Goal: Feedback & Contribution: Contribute content

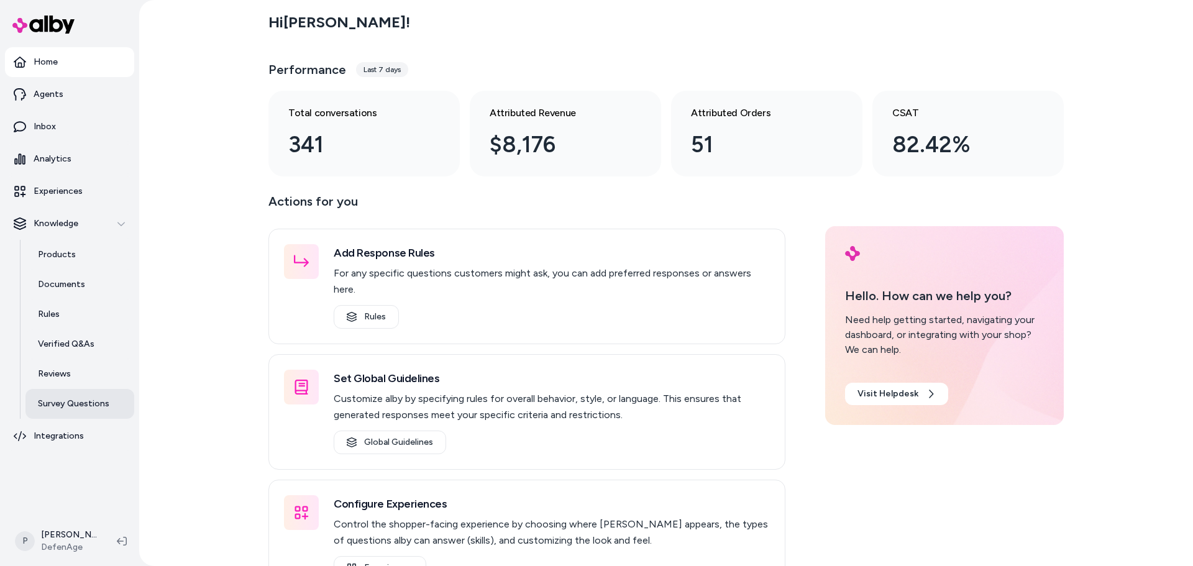
click at [87, 409] on p "Survey Questions" at bounding box center [73, 404] width 71 height 12
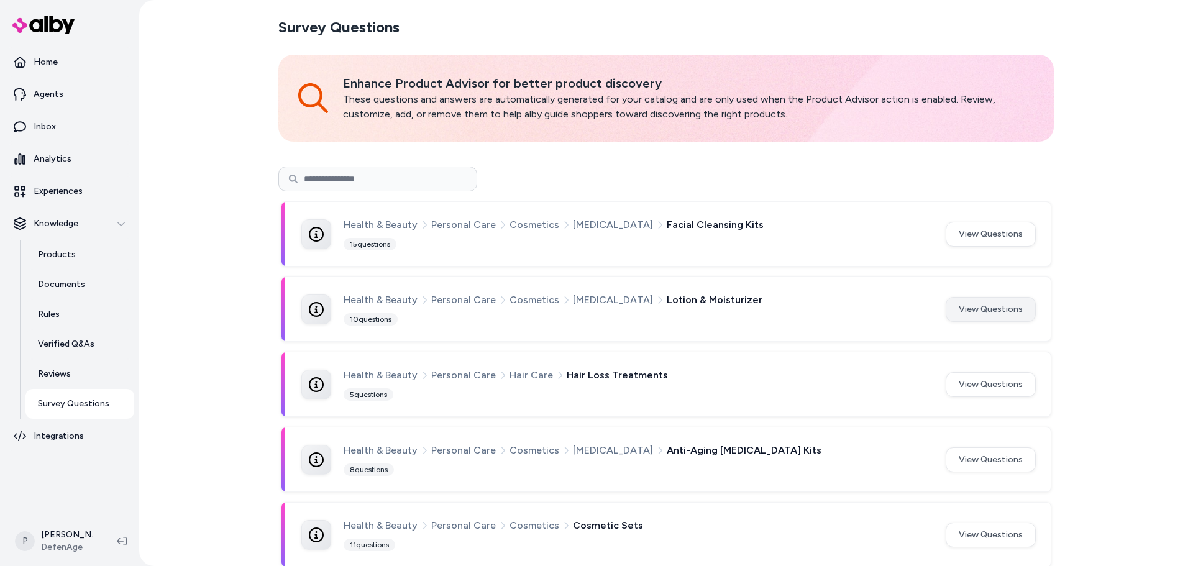
click at [960, 309] on button "View Questions" at bounding box center [991, 309] width 90 height 25
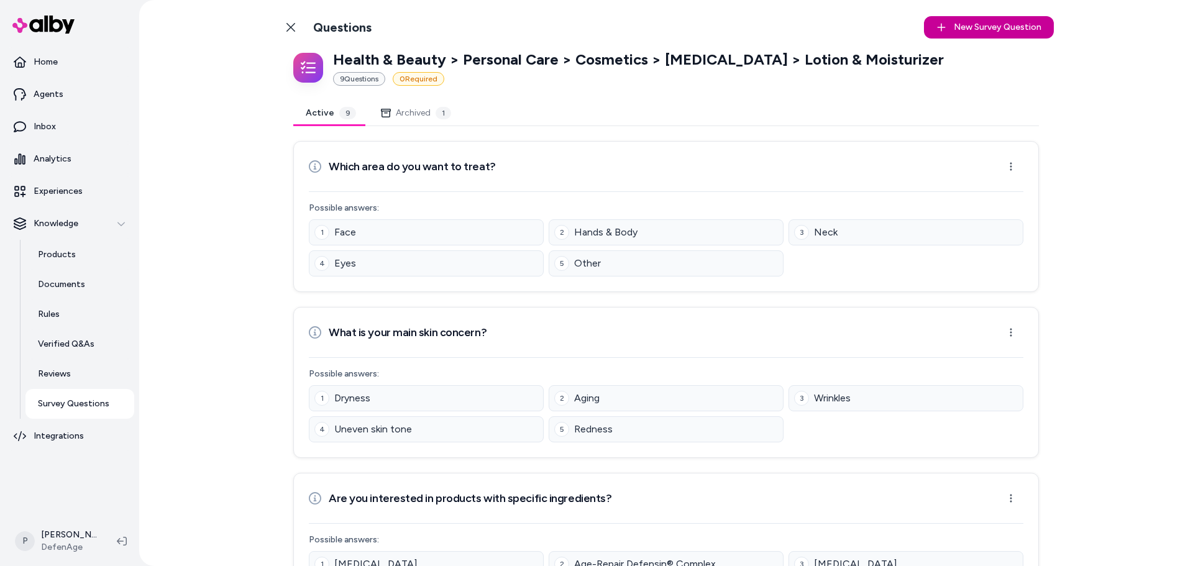
click at [985, 26] on span "New Survey Question" at bounding box center [998, 27] width 88 height 12
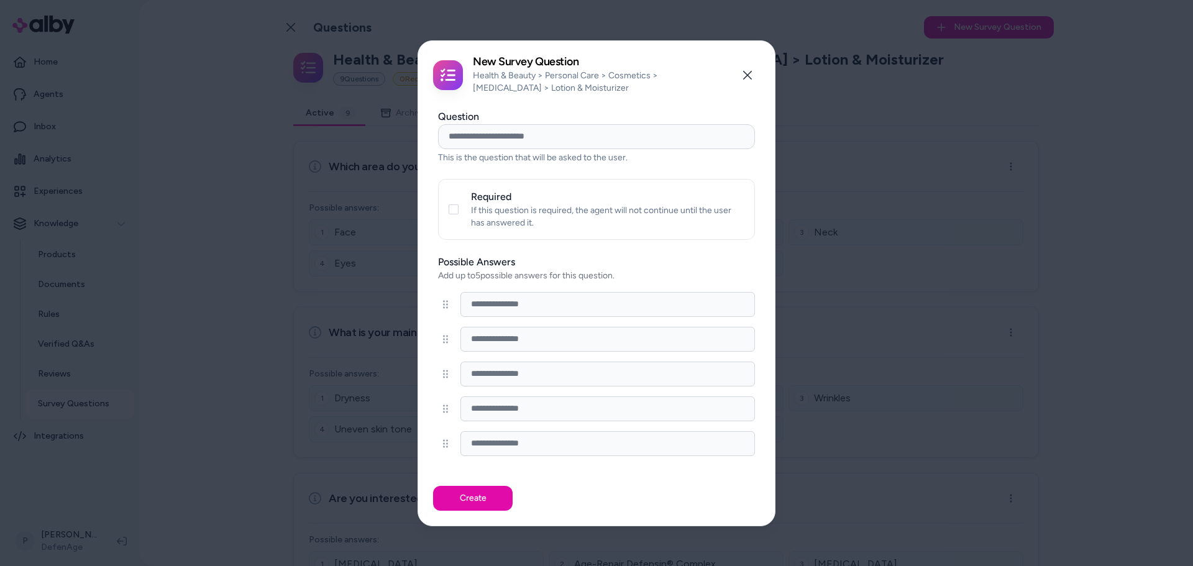
click at [555, 142] on input "Question" at bounding box center [596, 136] width 317 height 25
click at [742, 78] on button "Close" at bounding box center [747, 75] width 25 height 25
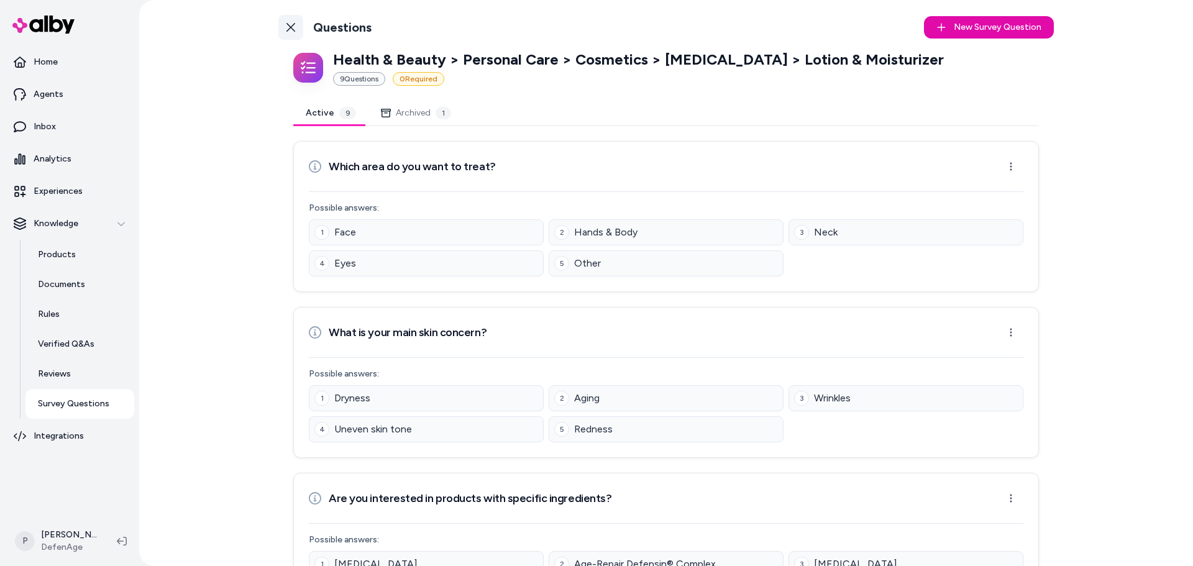
click at [282, 27] on link "Back to Categories" at bounding box center [290, 27] width 25 height 25
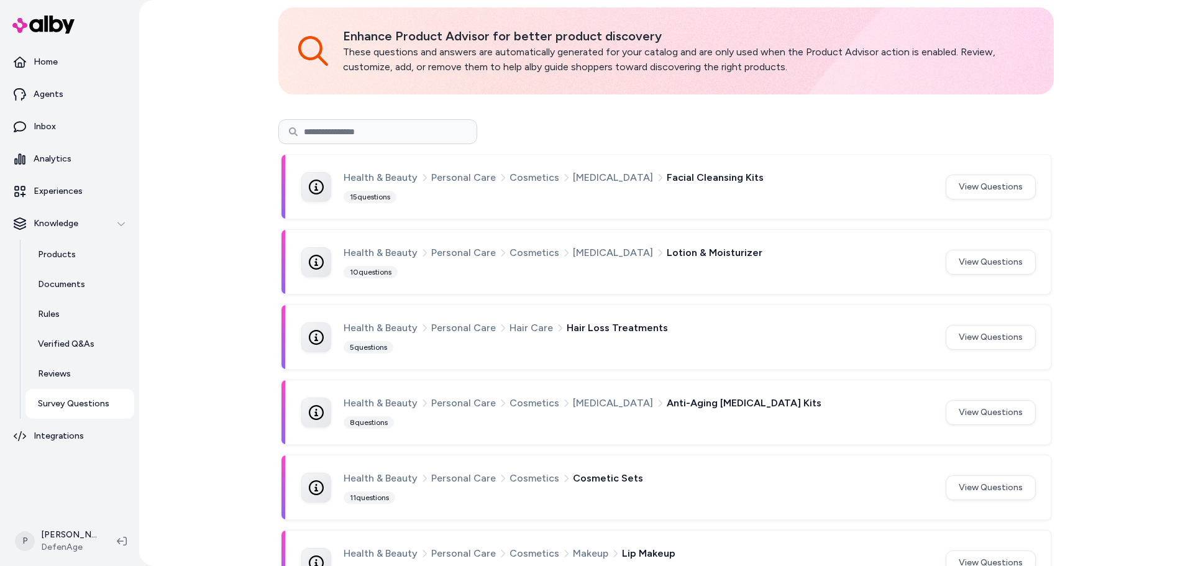
scroll to position [124, 0]
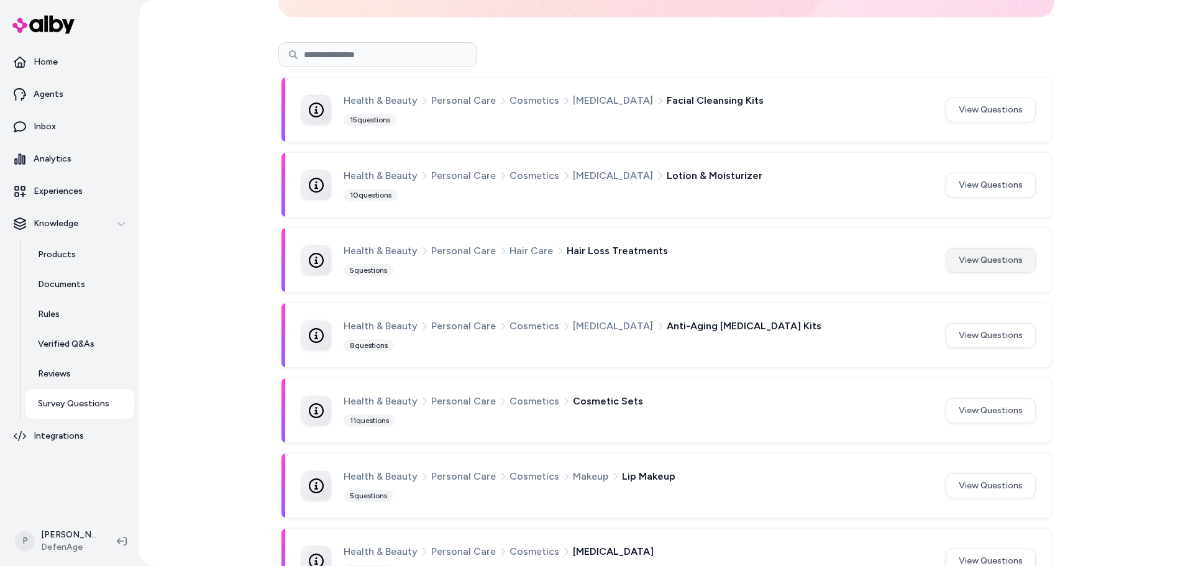
click at [978, 257] on button "View Questions" at bounding box center [991, 260] width 90 height 25
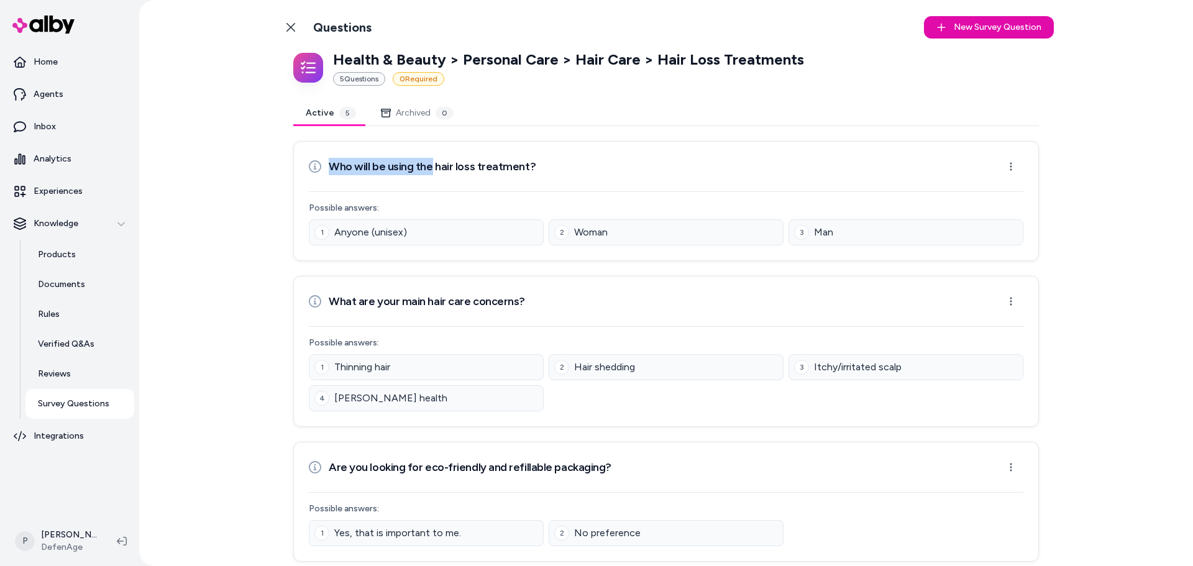
drag, startPoint x: 324, startPoint y: 166, endPoint x: 429, endPoint y: 163, distance: 105.1
click at [429, 163] on div "Who will be using the hair loss treatment?" at bounding box center [422, 166] width 227 height 25
copy h3 "Who will be using the"
click at [286, 27] on icon at bounding box center [291, 27] width 10 height 10
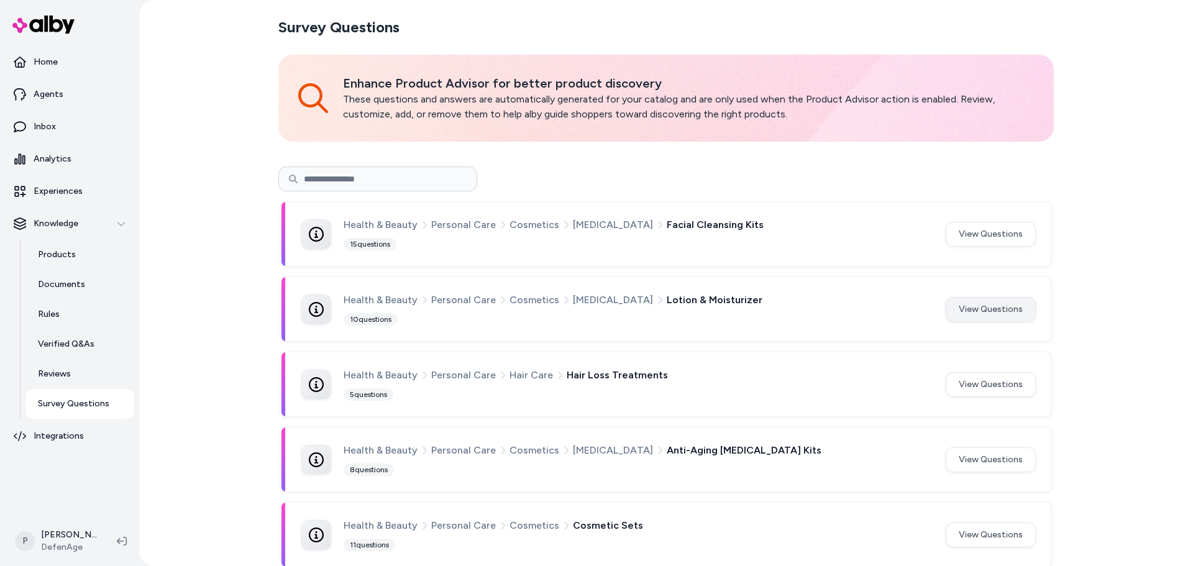
click at [983, 304] on button "View Questions" at bounding box center [991, 309] width 90 height 25
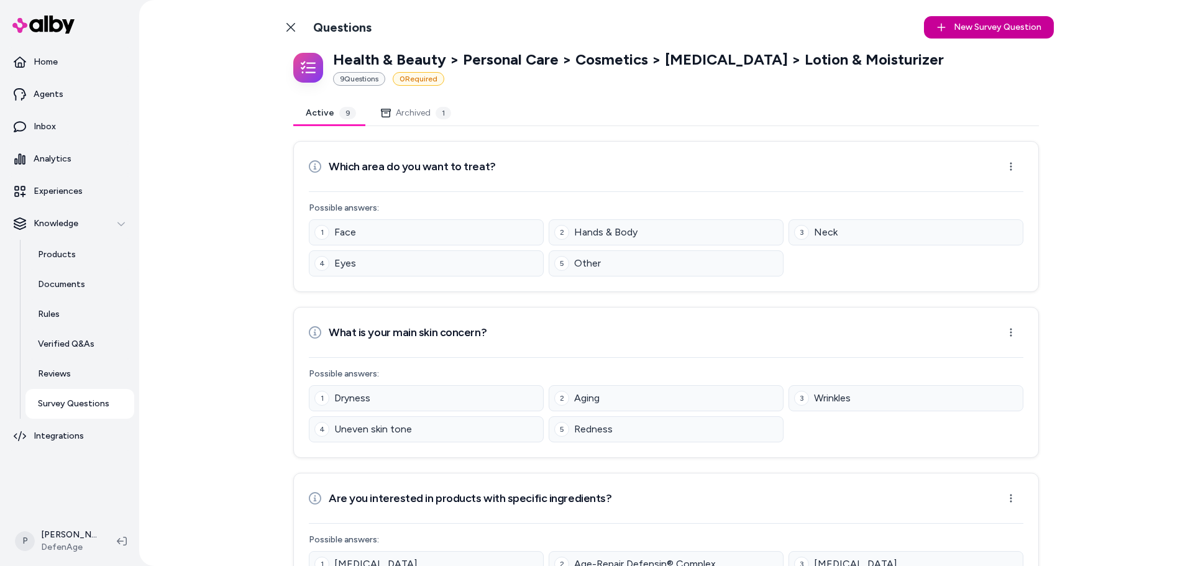
click at [1002, 20] on button "New Survey Question New" at bounding box center [989, 27] width 130 height 22
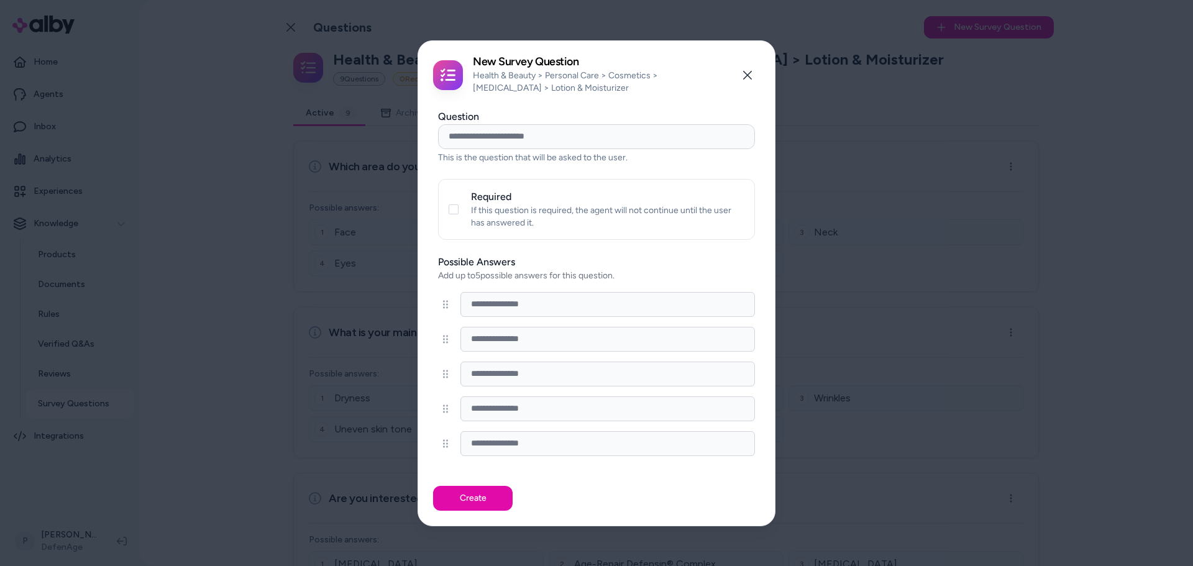
click at [571, 145] on input "Question" at bounding box center [596, 136] width 317 height 25
paste input "**********"
type input "**********"
click at [512, 309] on input at bounding box center [608, 304] width 295 height 25
type input "***"
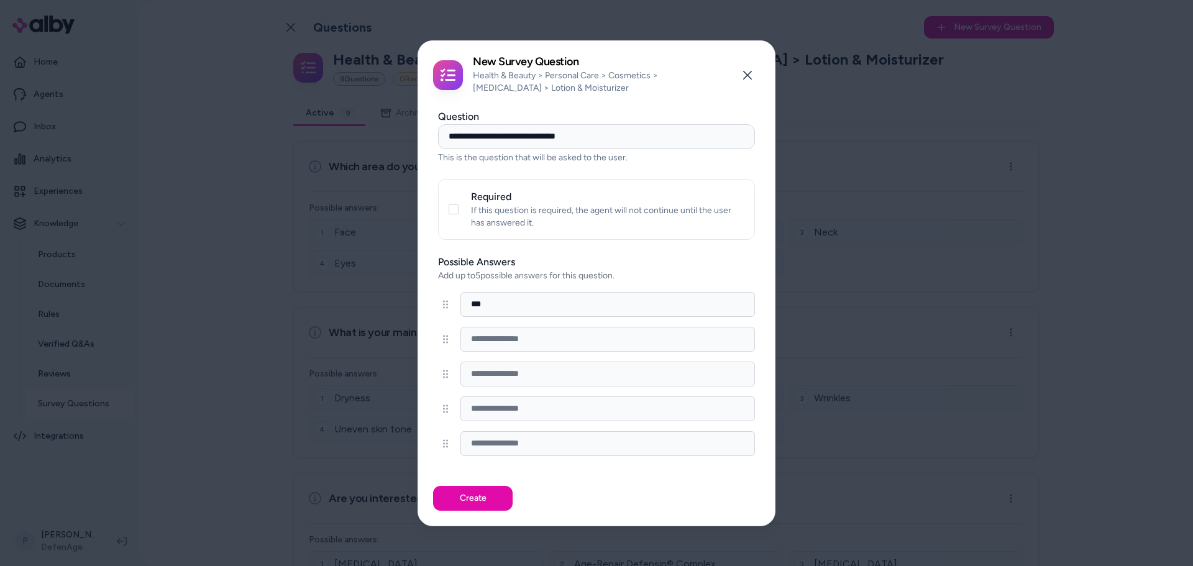
click at [527, 332] on input at bounding box center [608, 339] width 295 height 25
type input "*****"
click at [520, 380] on input at bounding box center [608, 374] width 295 height 25
type input "**********"
click at [470, 493] on button "Create" at bounding box center [473, 498] width 80 height 25
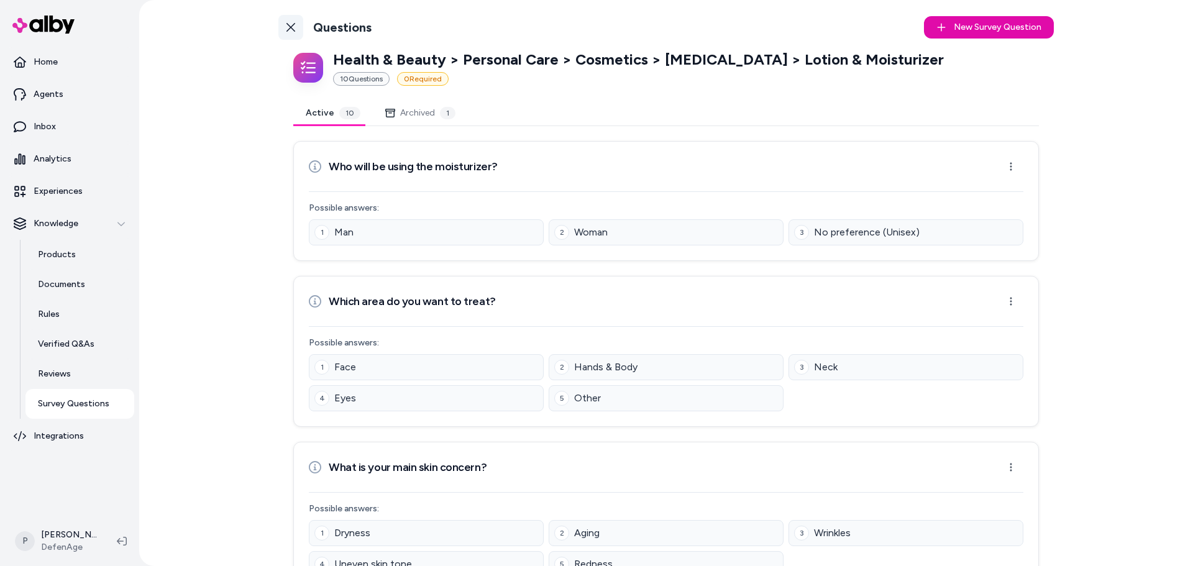
click at [297, 29] on link "Back to Categories" at bounding box center [290, 27] width 25 height 25
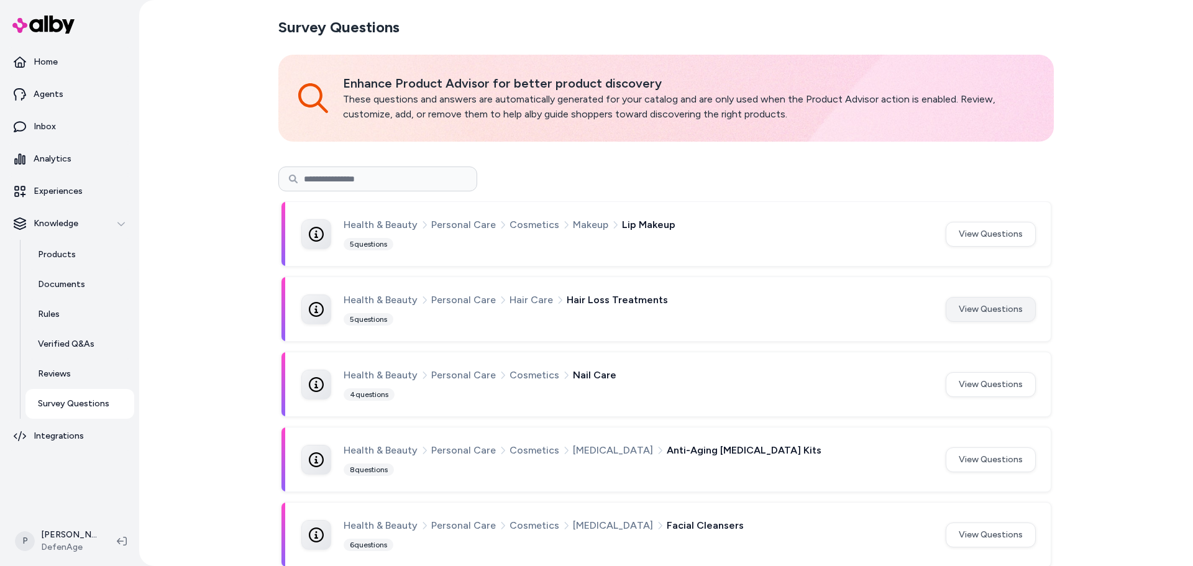
click at [997, 316] on button "View Questions" at bounding box center [991, 309] width 90 height 25
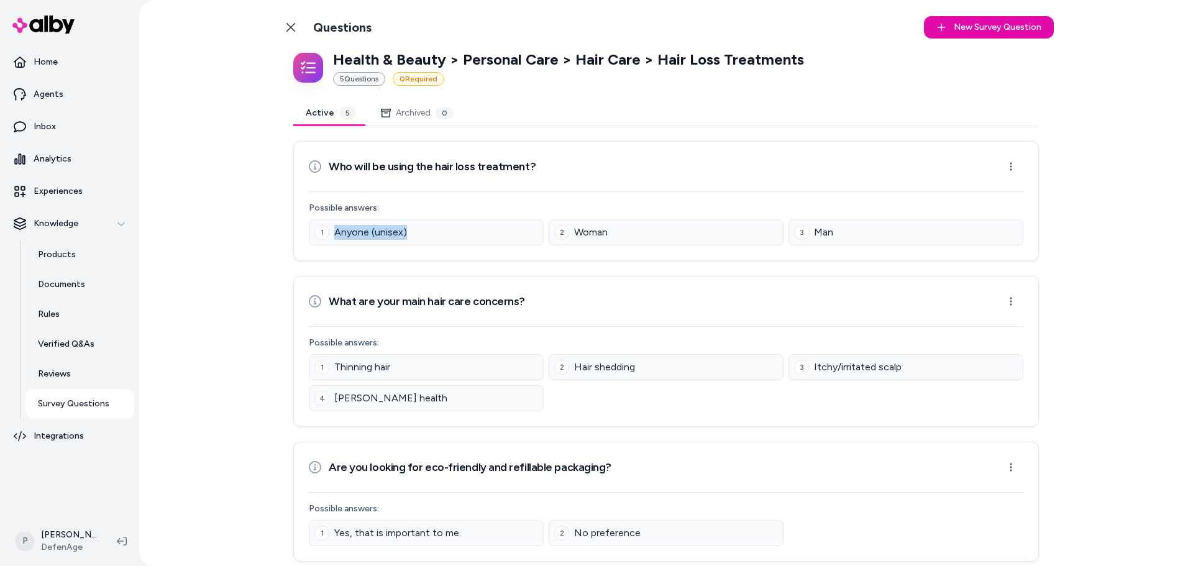
drag, startPoint x: 422, startPoint y: 233, endPoint x: 326, endPoint y: 231, distance: 96.4
click at [326, 231] on div "1 Anyone (unisex)" at bounding box center [426, 232] width 235 height 26
copy div "Anyone (unisex)"
click at [286, 32] on icon at bounding box center [291, 27] width 10 height 10
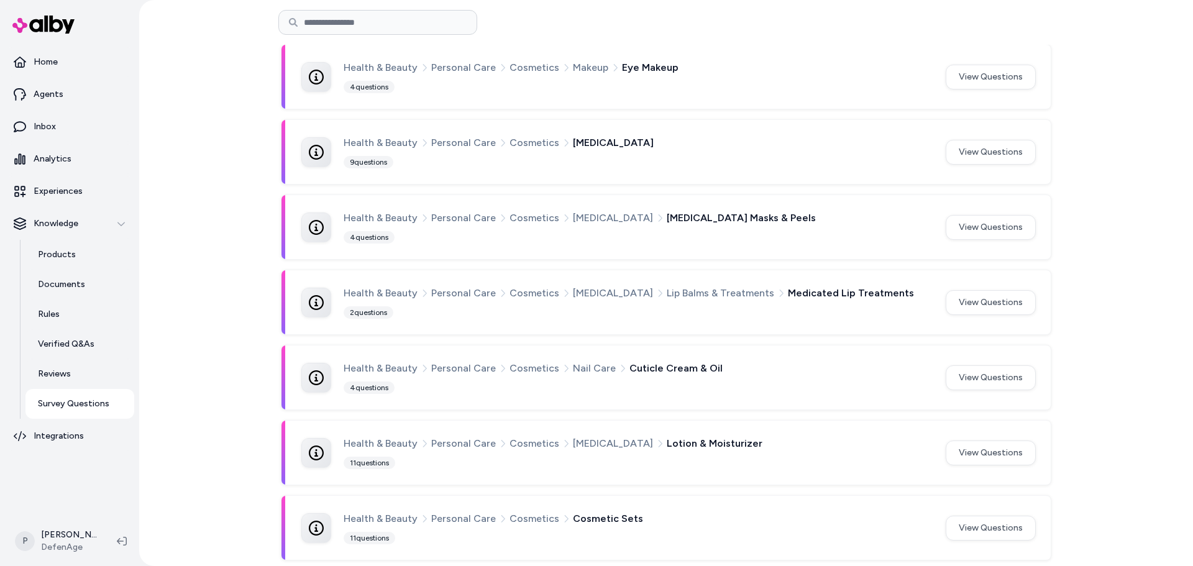
scroll to position [688, 0]
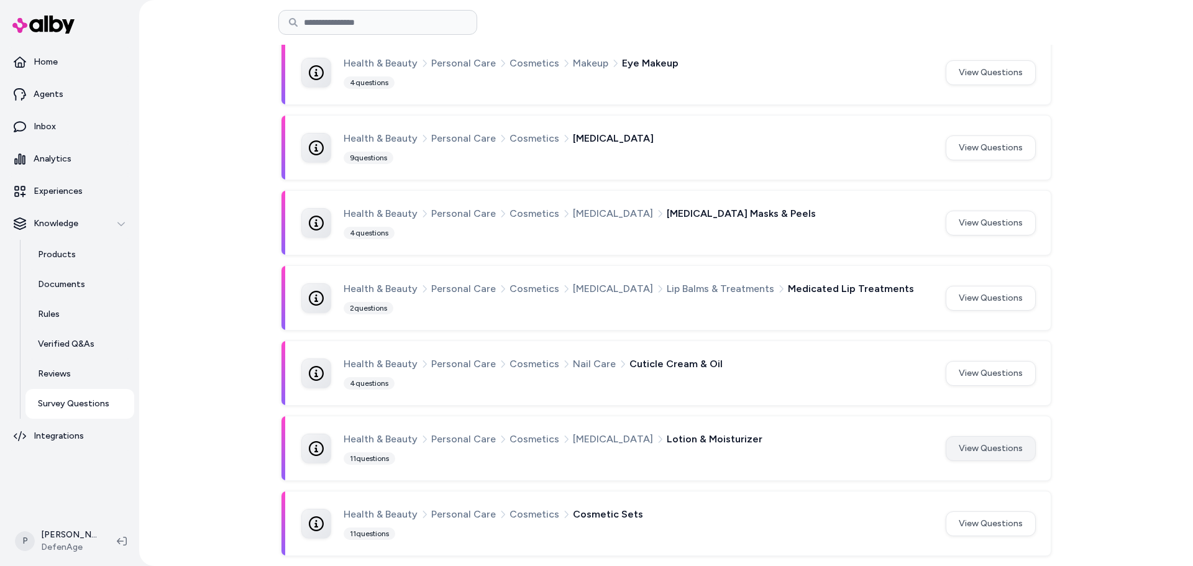
click at [955, 446] on button "View Questions" at bounding box center [991, 448] width 90 height 25
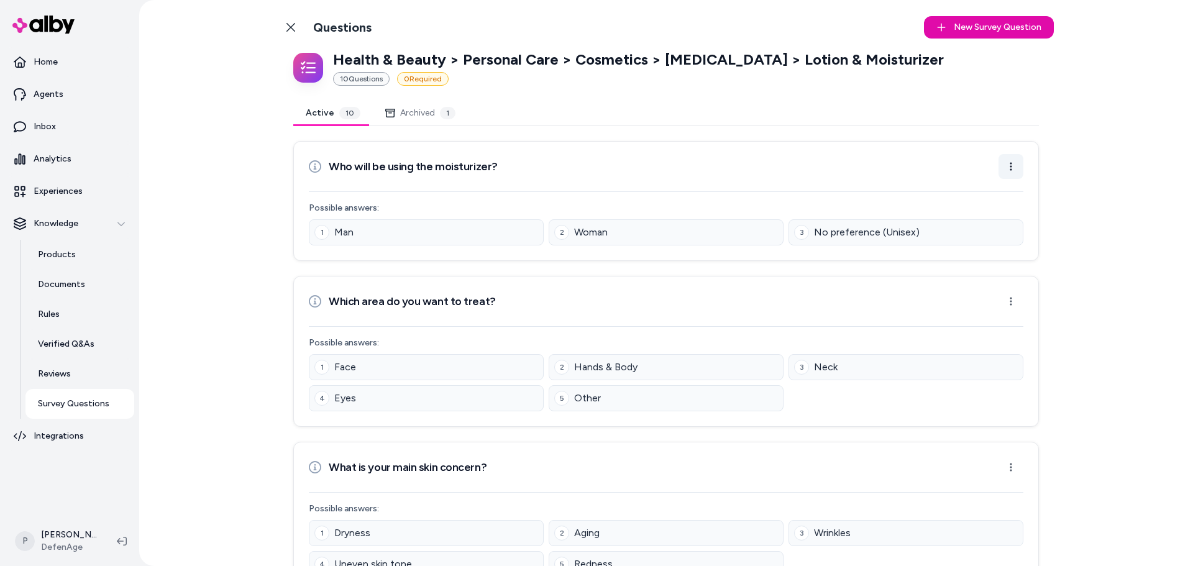
click at [1017, 169] on html "Home Agents Inbox Analytics Experiences Knowledge Products Documents Rules Veri…" at bounding box center [596, 283] width 1193 height 566
click at [989, 190] on div "Edit Question" at bounding box center [969, 195] width 103 height 20
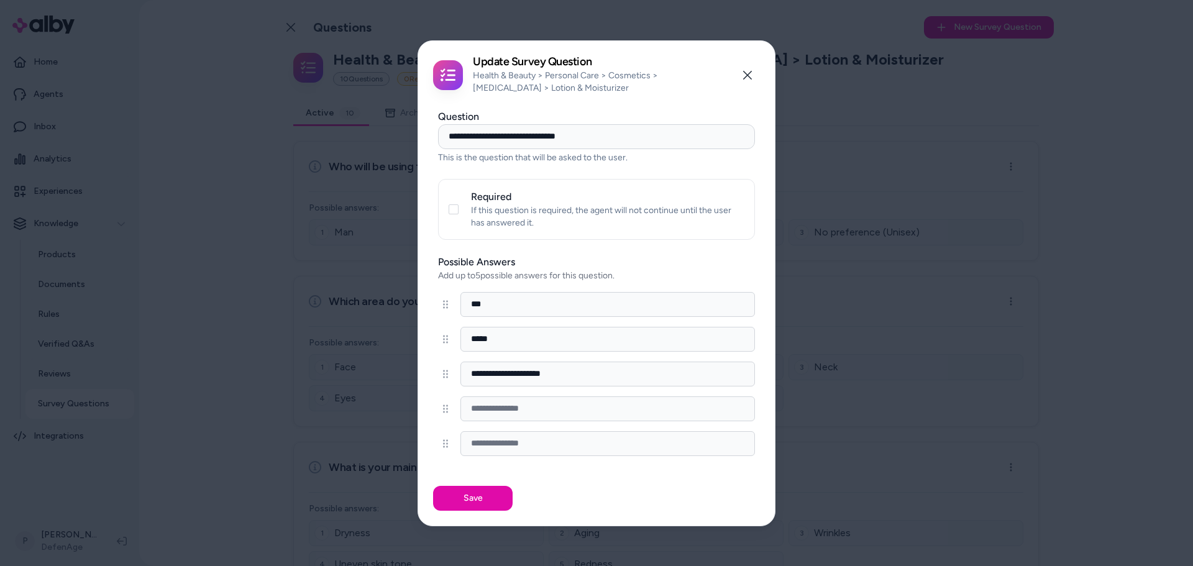
drag, startPoint x: 581, startPoint y: 375, endPoint x: 20, endPoint y: 357, distance: 561.5
click at [231, 372] on body "Home Agents Inbox Analytics Experiences Knowledge Products Documents Rules Veri…" at bounding box center [596, 283] width 1193 height 566
paste input
type input "**********"
click at [451, 496] on button "Save" at bounding box center [473, 498] width 80 height 25
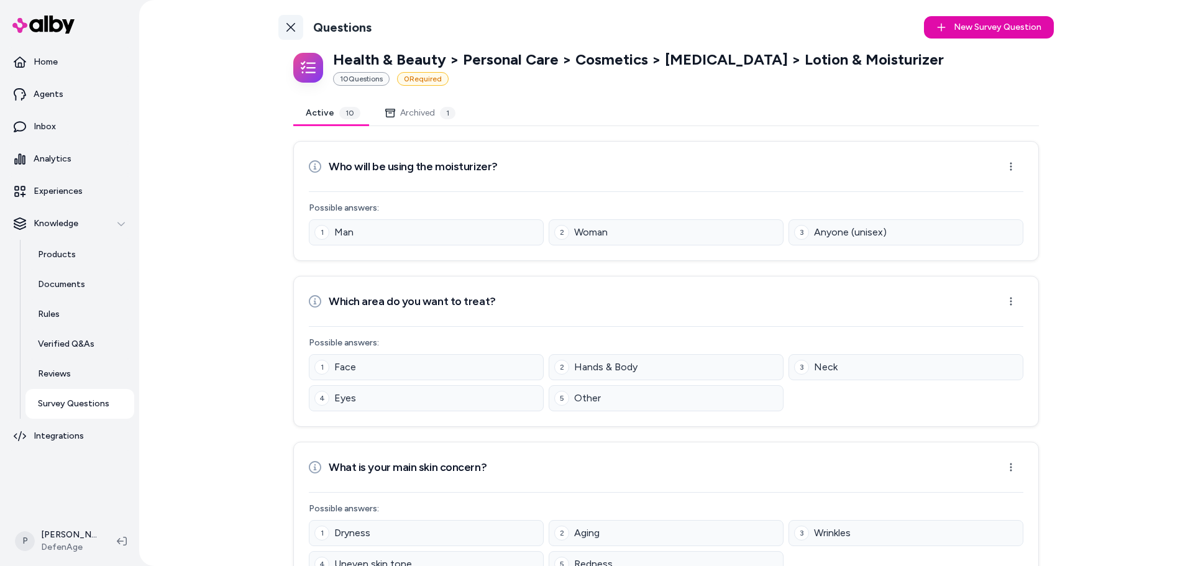
click at [287, 31] on icon at bounding box center [291, 27] width 9 height 9
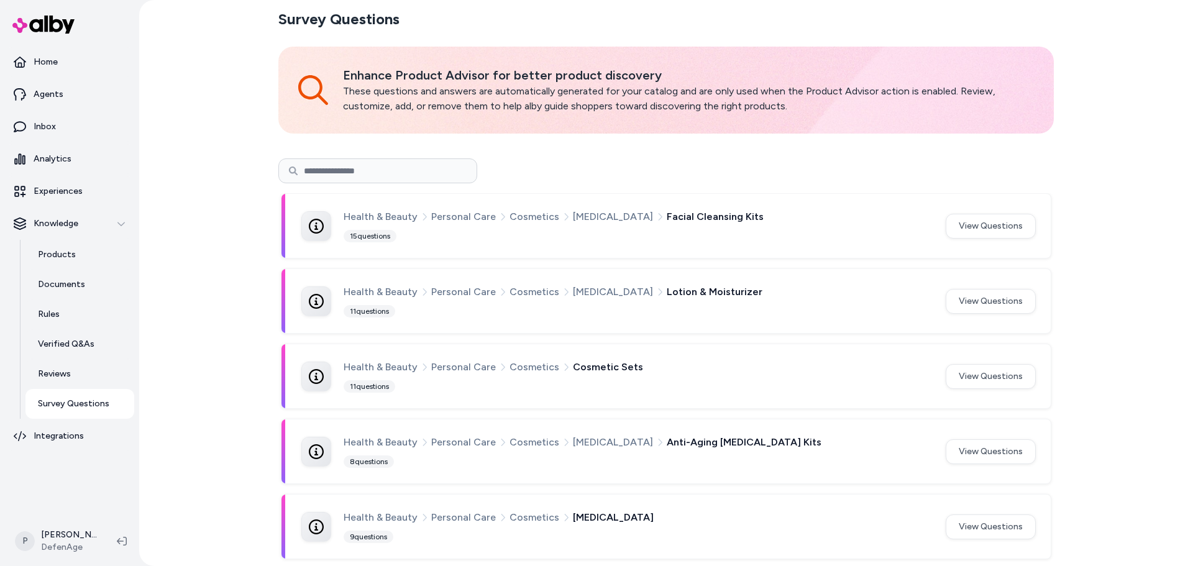
scroll to position [4, 0]
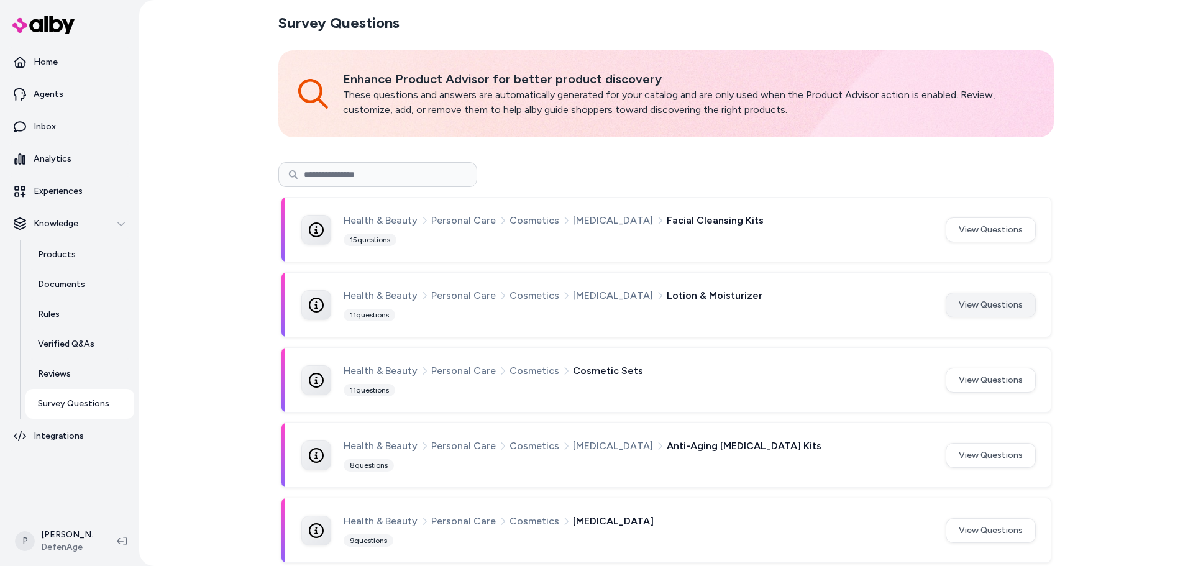
click at [967, 312] on button "View Questions" at bounding box center [991, 305] width 90 height 25
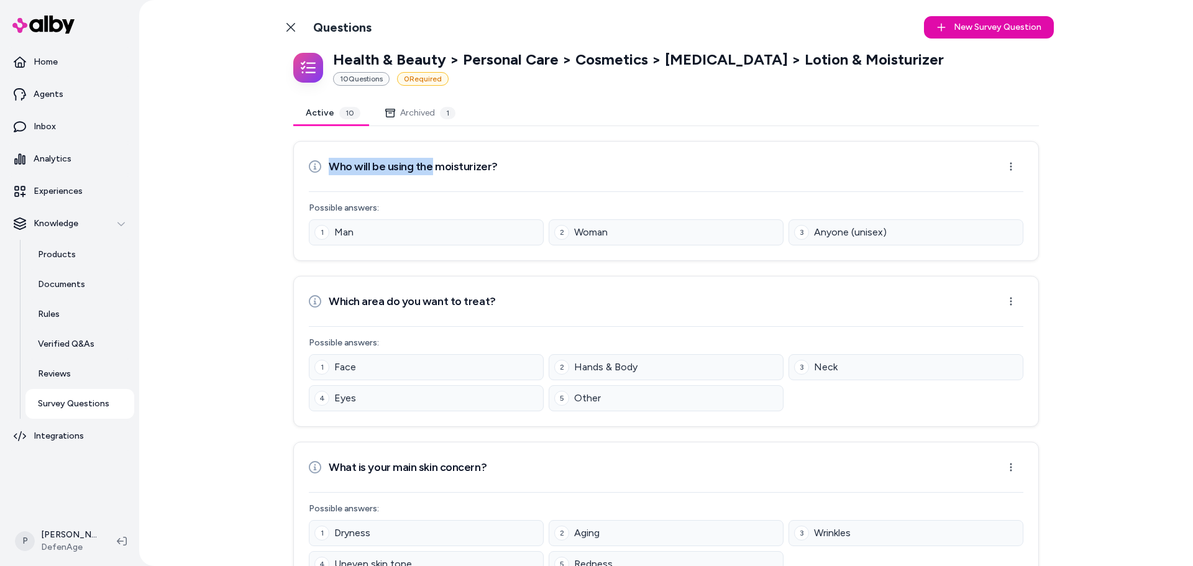
drag, startPoint x: 321, startPoint y: 163, endPoint x: 426, endPoint y: 167, distance: 105.7
click at [426, 167] on div "Who will be using the moisturizer?" at bounding box center [403, 166] width 189 height 25
copy h3 "Who will be using the"
click at [282, 21] on link "Back to Categories" at bounding box center [290, 27] width 25 height 25
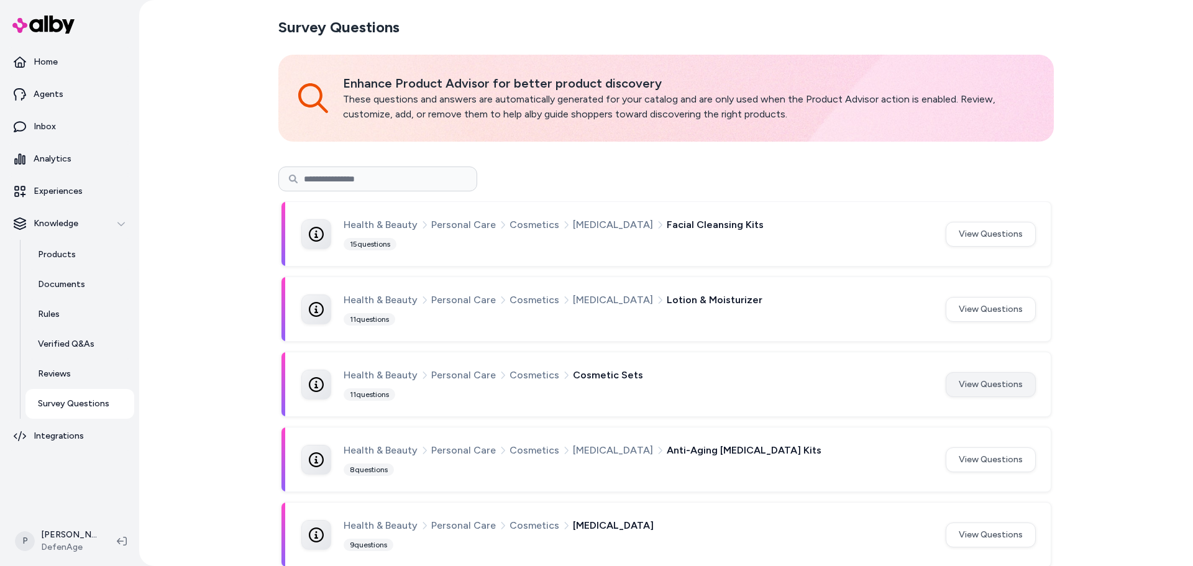
click at [978, 386] on button "View Questions" at bounding box center [991, 384] width 90 height 25
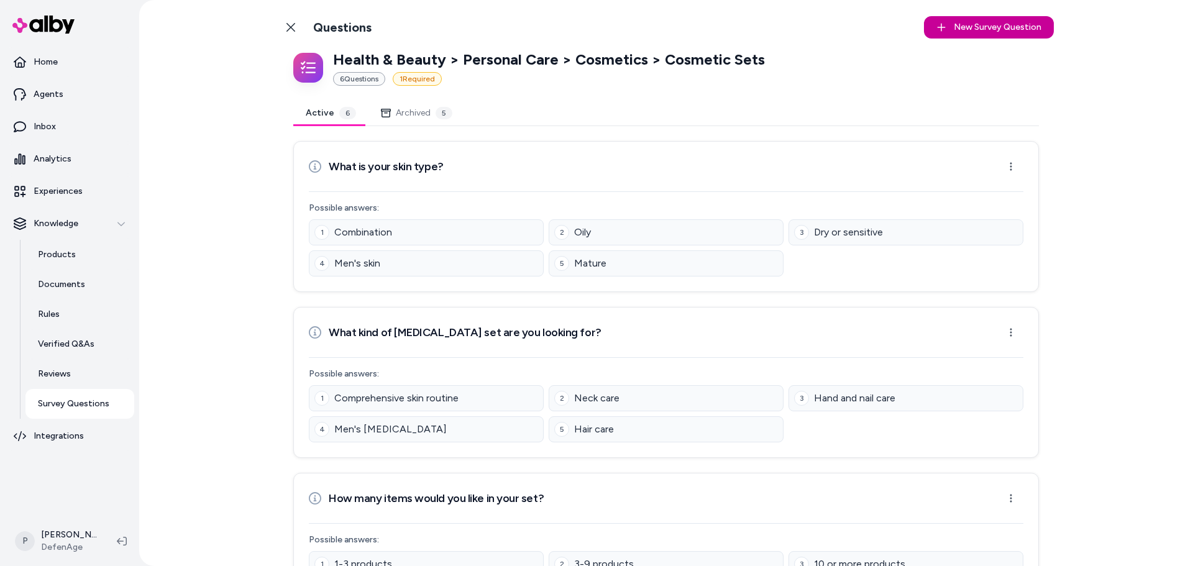
click at [977, 33] on button "New Survey Question New" at bounding box center [989, 27] width 130 height 22
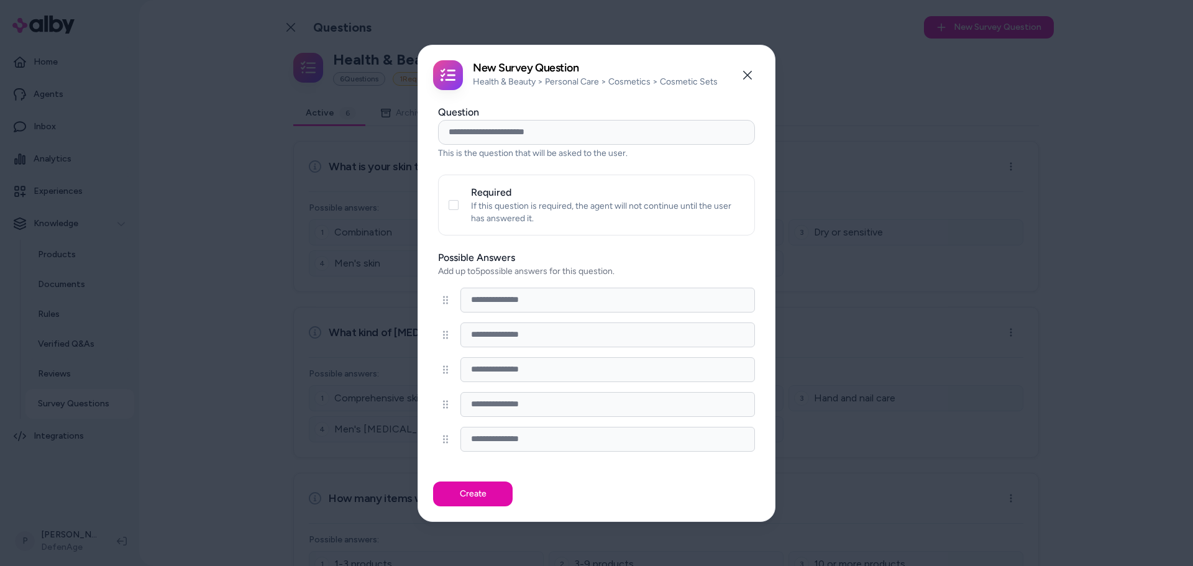
click at [498, 139] on input "Question" at bounding box center [596, 132] width 317 height 25
paste input "**********"
type input "**********"
click at [508, 300] on input at bounding box center [608, 300] width 295 height 25
type input "***"
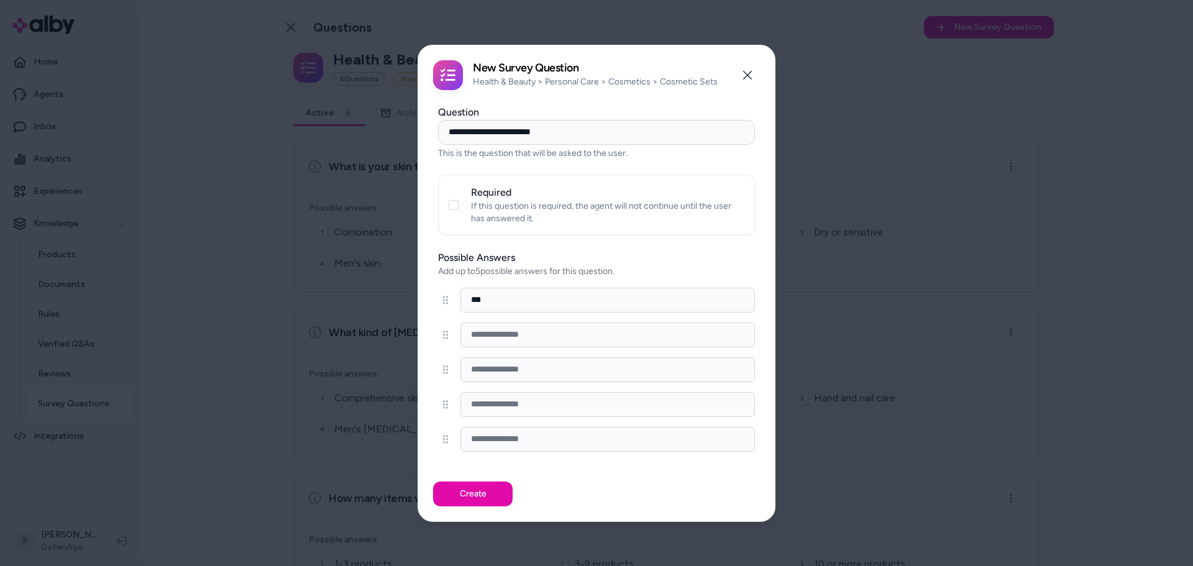
click at [483, 337] on input at bounding box center [608, 335] width 295 height 25
type input "*****"
click at [510, 365] on input at bounding box center [608, 369] width 295 height 25
type input "**********"
click at [463, 500] on button "Create" at bounding box center [473, 494] width 80 height 25
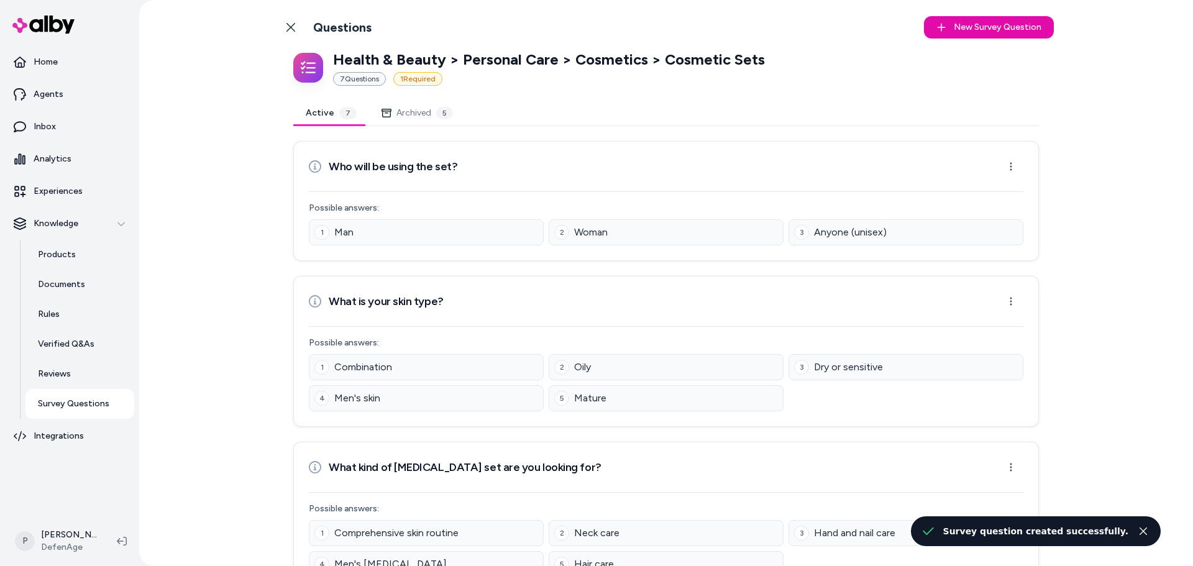
click at [1010, 166] on html "Home Agents Inbox Analytics Experiences Knowledge Products Documents Rules Veri…" at bounding box center [596, 283] width 1193 height 566
click at [960, 198] on div "Edit Question" at bounding box center [969, 195] width 103 height 20
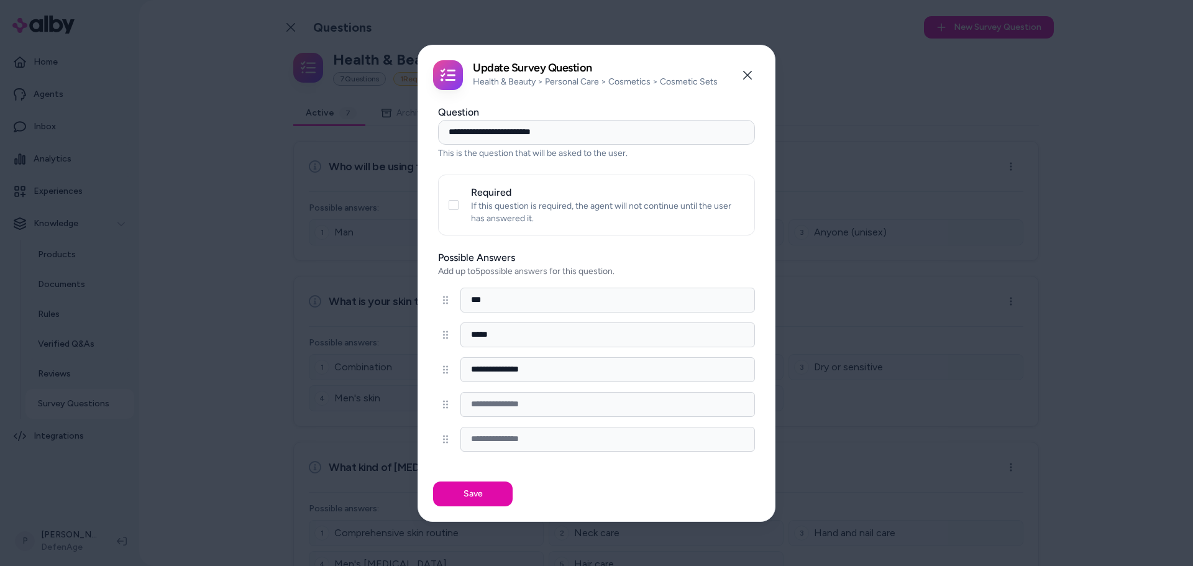
click at [530, 134] on input "**********" at bounding box center [596, 132] width 317 height 25
type input "**********"
click at [487, 497] on button "Save" at bounding box center [473, 494] width 80 height 25
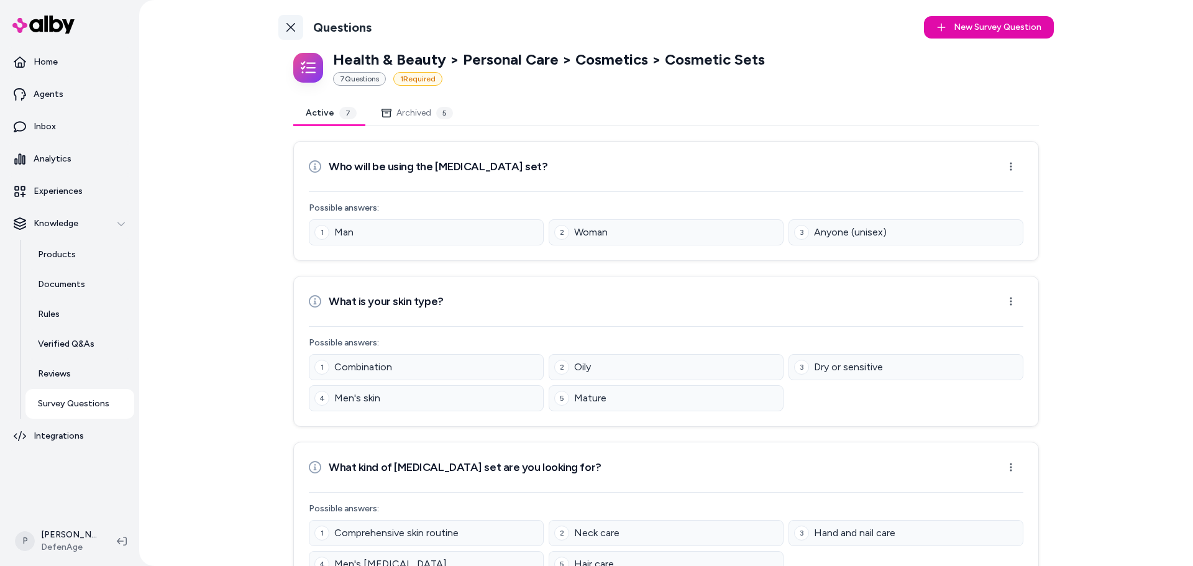
click at [292, 28] on icon at bounding box center [291, 27] width 10 height 10
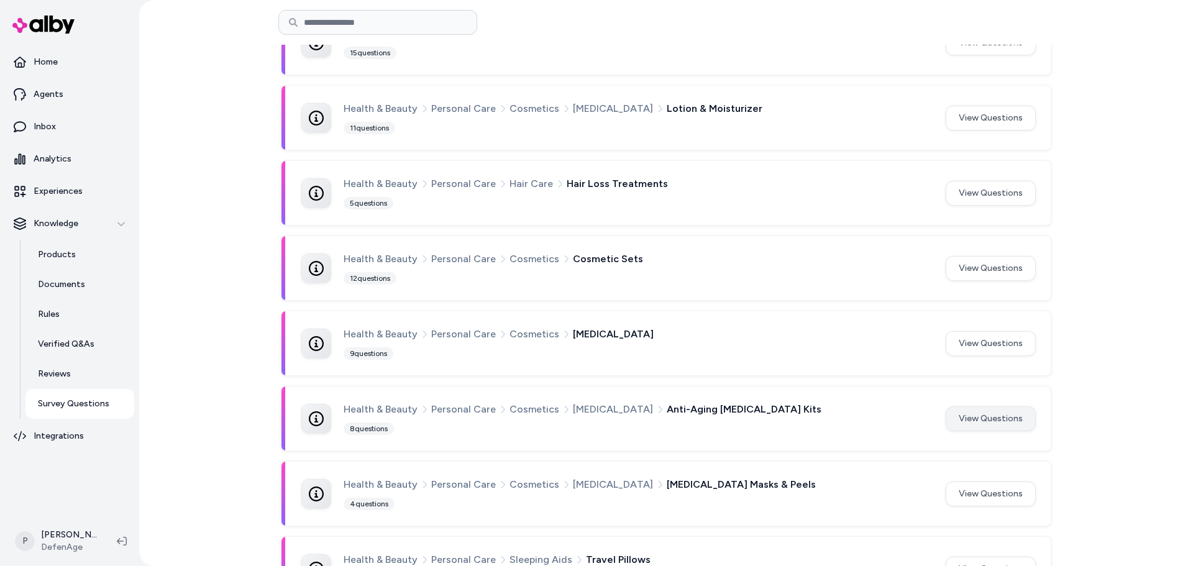
scroll to position [191, 0]
click at [1014, 419] on button "View Questions" at bounding box center [991, 419] width 90 height 25
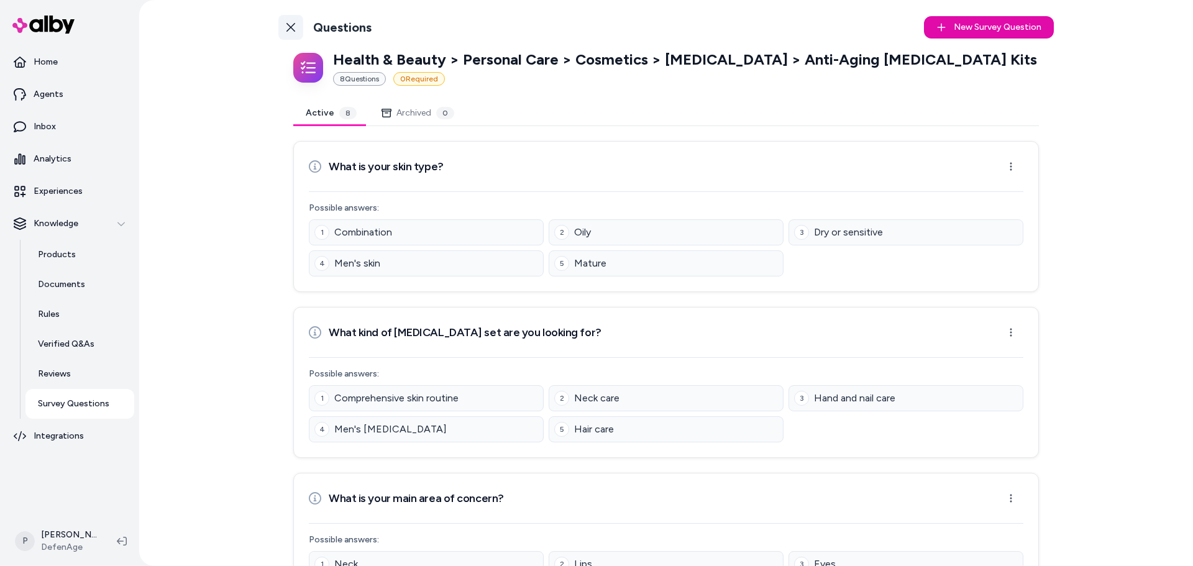
click at [287, 25] on icon at bounding box center [291, 27] width 9 height 9
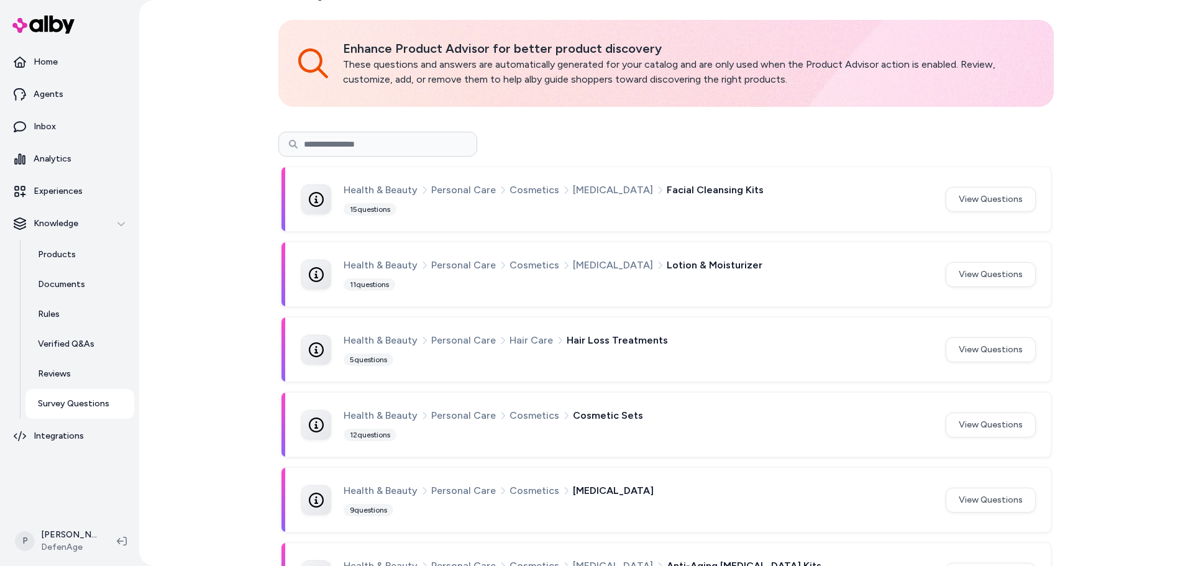
scroll to position [62, 0]
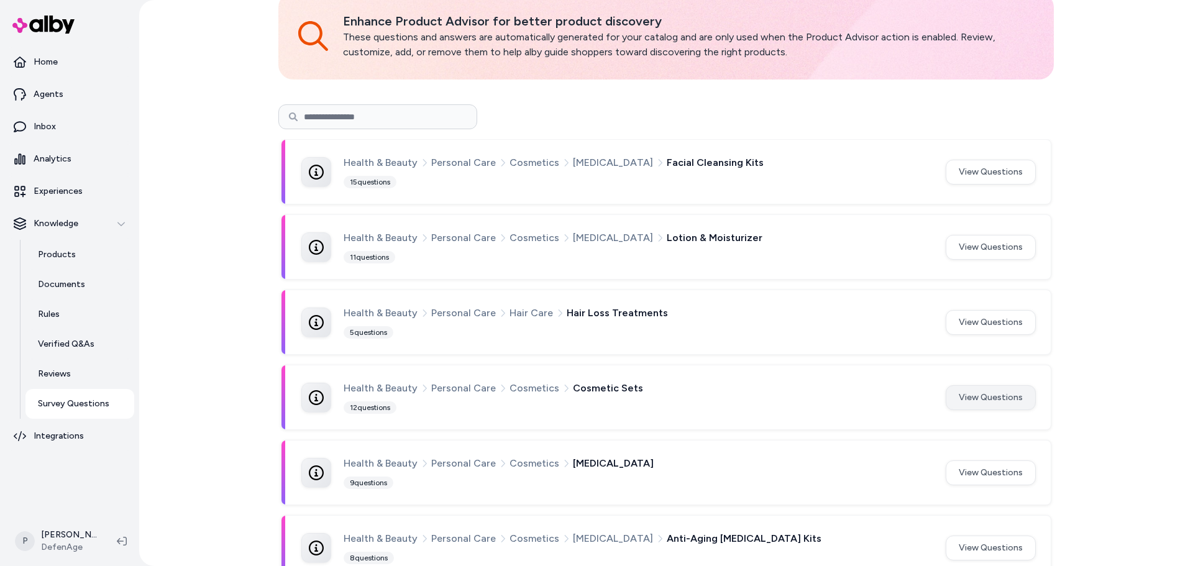
click at [986, 393] on button "View Questions" at bounding box center [991, 397] width 90 height 25
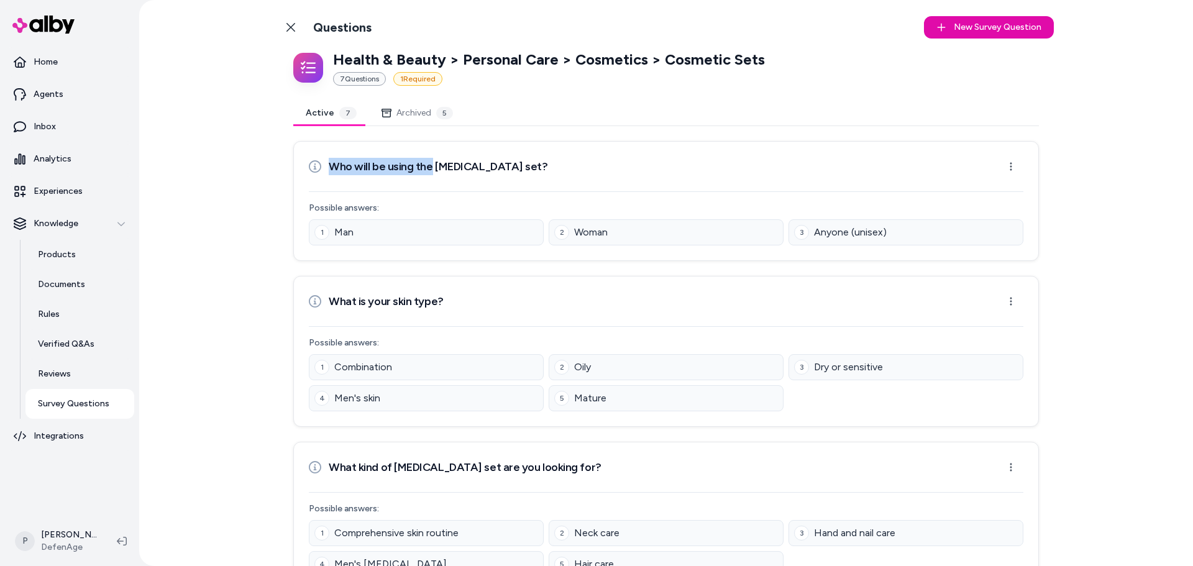
drag, startPoint x: 319, startPoint y: 169, endPoint x: 428, endPoint y: 168, distance: 108.8
click at [428, 168] on div "Who will be using the [MEDICAL_DATA] set?" at bounding box center [428, 166] width 239 height 25
copy h3 "Who will be using the"
click at [290, 29] on icon at bounding box center [291, 27] width 9 height 9
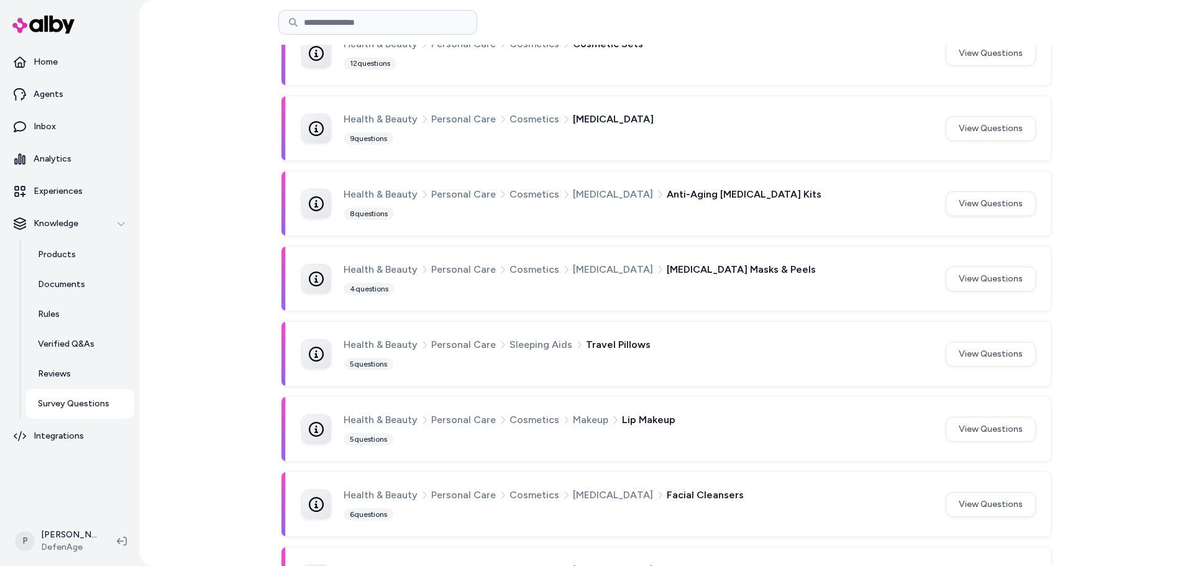
scroll to position [377, 0]
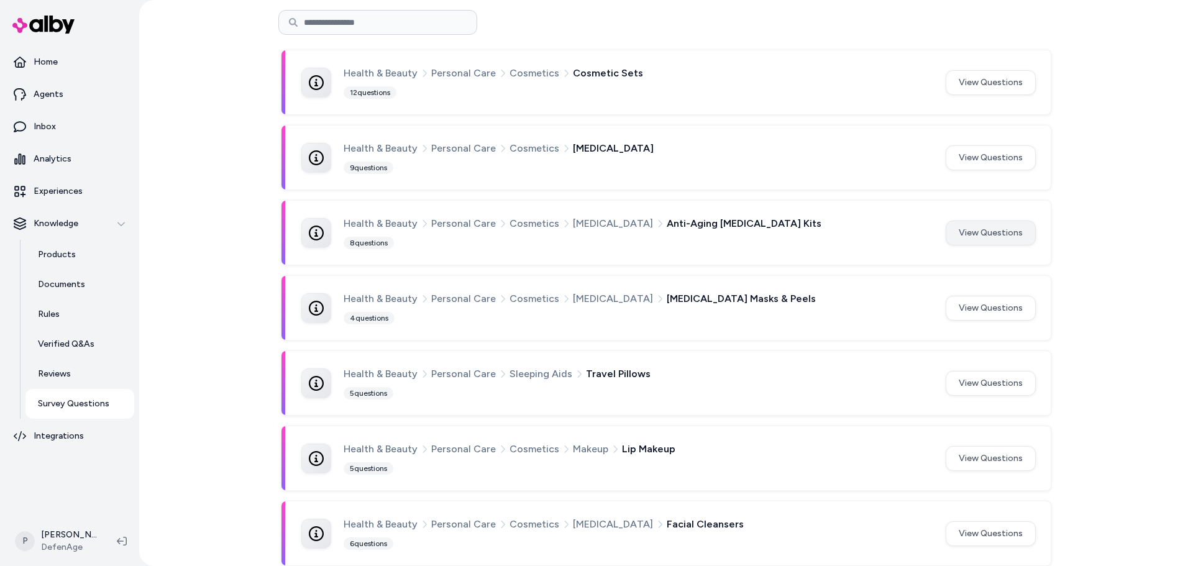
click at [966, 234] on button "View Questions" at bounding box center [991, 233] width 90 height 25
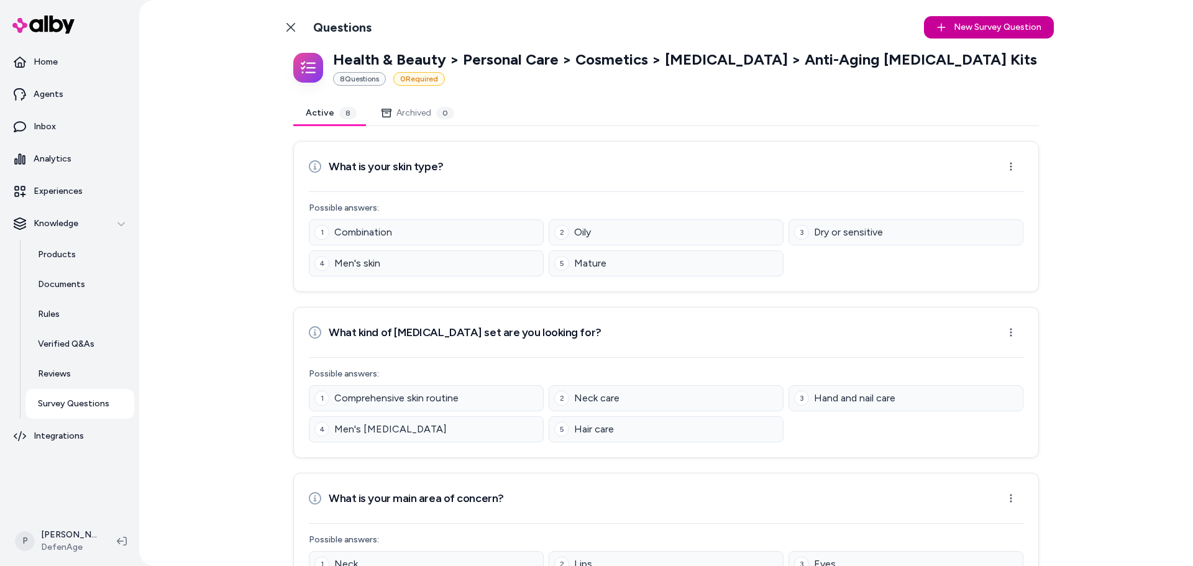
click at [989, 30] on span "New Survey Question" at bounding box center [998, 27] width 88 height 12
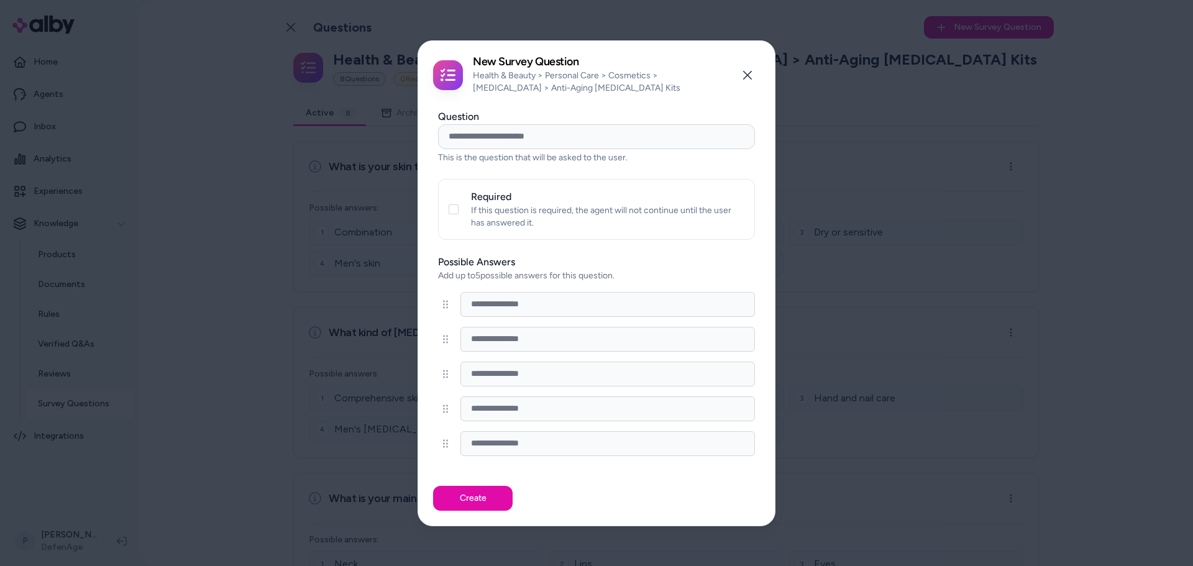
click at [497, 148] on input "Question" at bounding box center [596, 136] width 317 height 25
paste input "**********"
type input "**********"
click at [503, 303] on input at bounding box center [608, 304] width 295 height 25
type input "***"
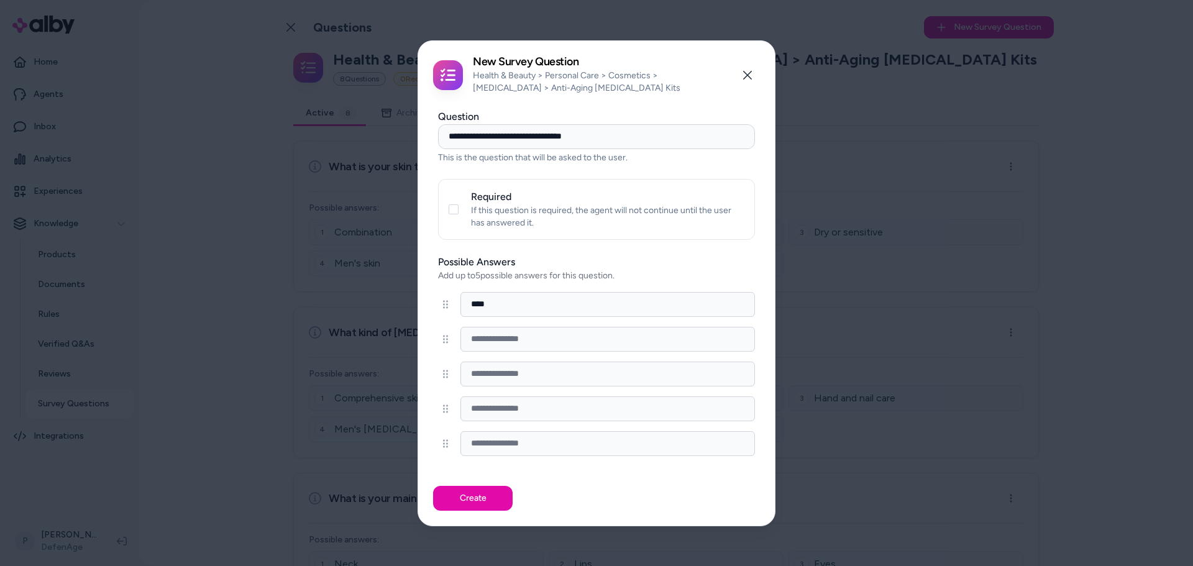
click at [599, 339] on input at bounding box center [608, 339] width 295 height 25
type input "*****"
click at [546, 377] on input at bounding box center [608, 374] width 295 height 25
type input "**********"
click at [481, 495] on button "Create" at bounding box center [473, 498] width 80 height 25
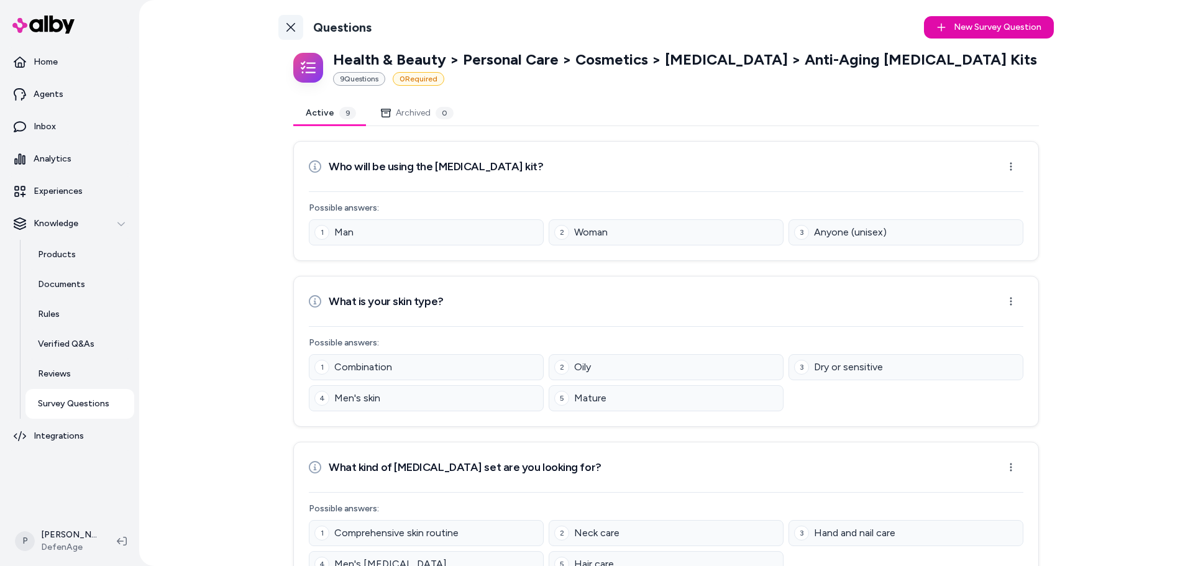
click at [286, 29] on icon at bounding box center [291, 27] width 10 height 10
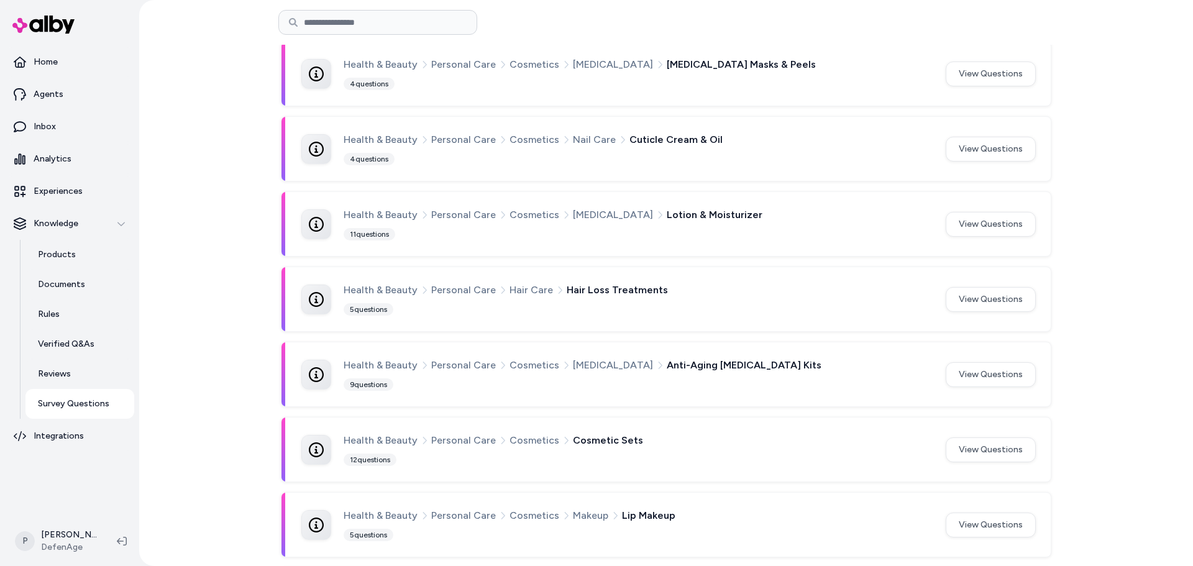
scroll to position [559, 0]
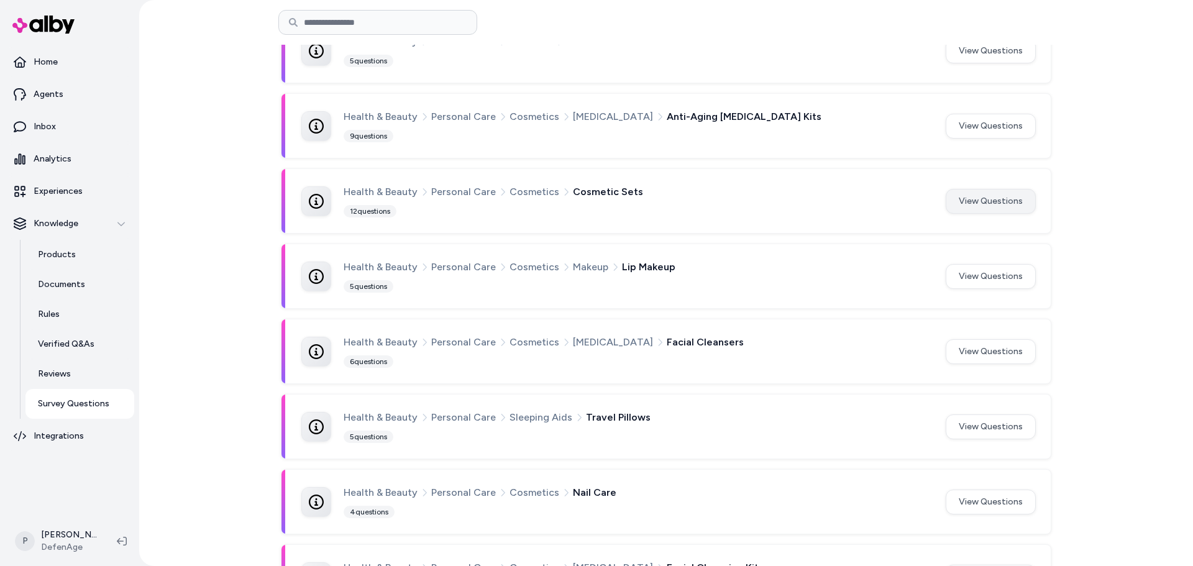
click at [993, 202] on button "View Questions" at bounding box center [991, 201] width 90 height 25
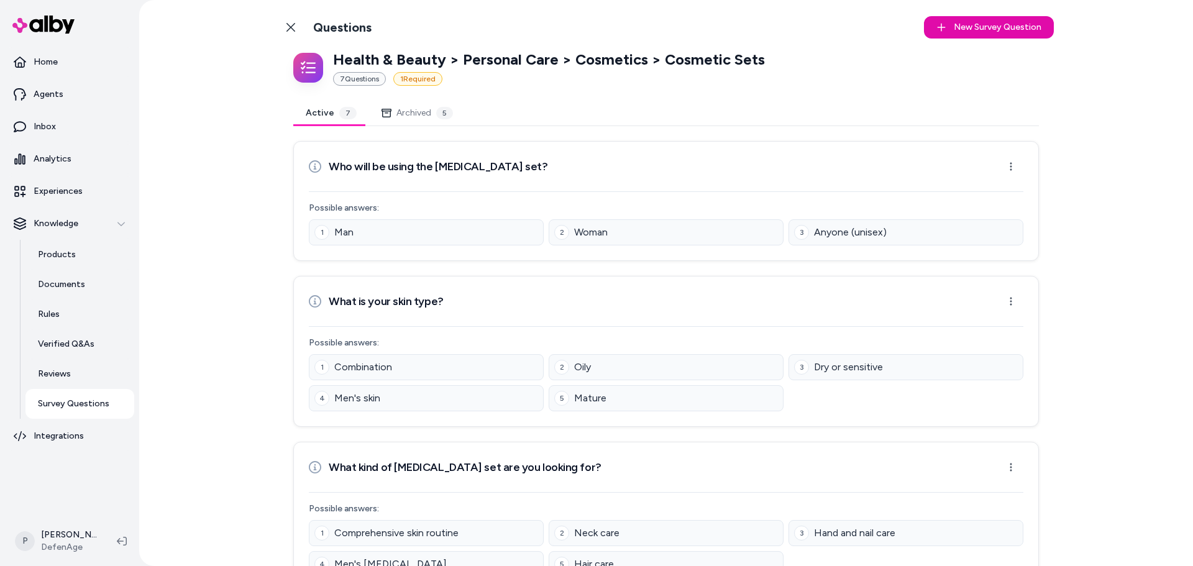
click at [406, 120] on button "Archived 5" at bounding box center [417, 113] width 96 height 25
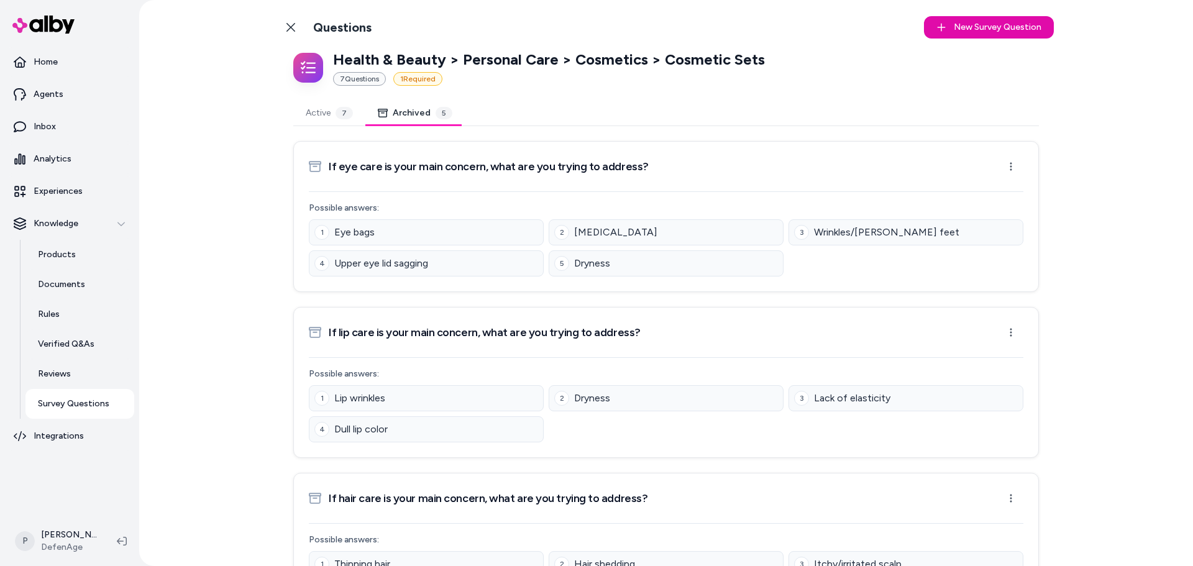
click at [313, 116] on button "Active 7" at bounding box center [329, 113] width 72 height 25
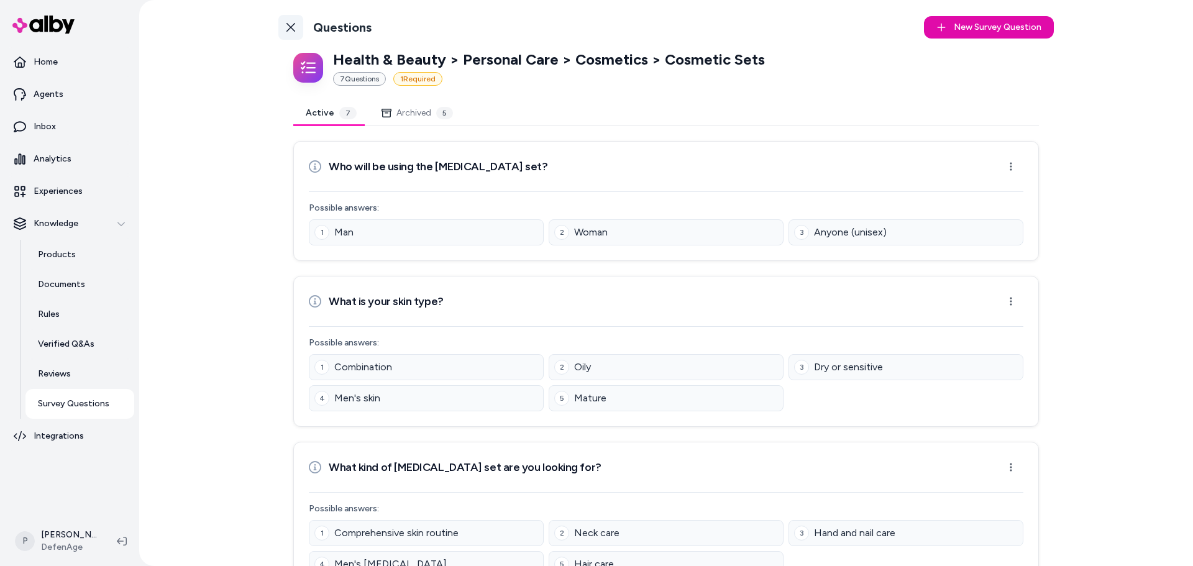
click at [290, 35] on link "Back to Categories" at bounding box center [290, 27] width 25 height 25
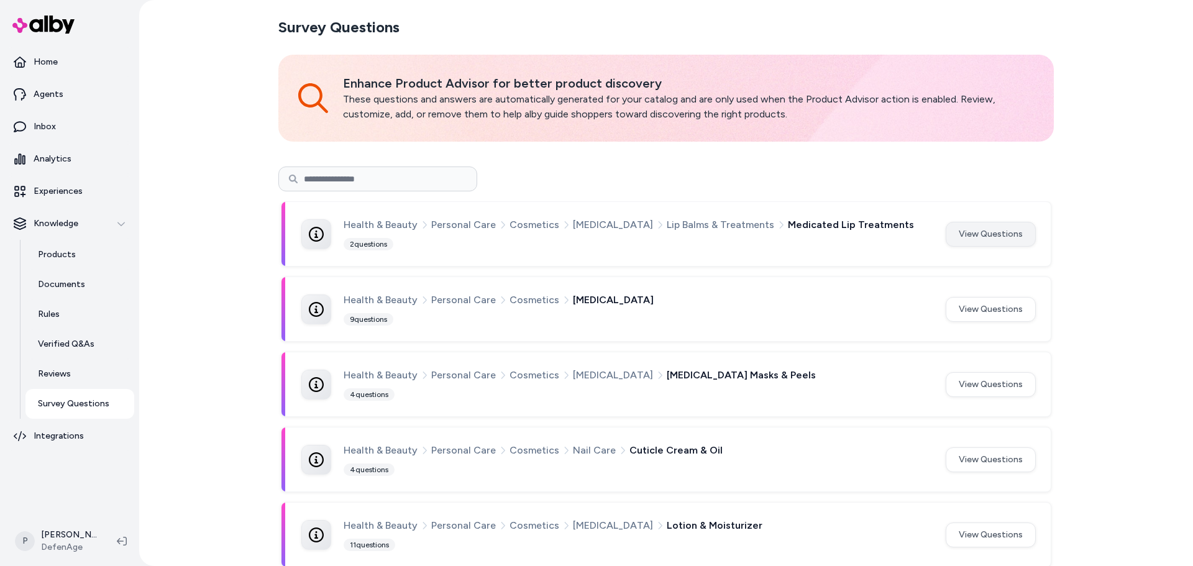
click at [988, 231] on button "View Questions" at bounding box center [991, 234] width 90 height 25
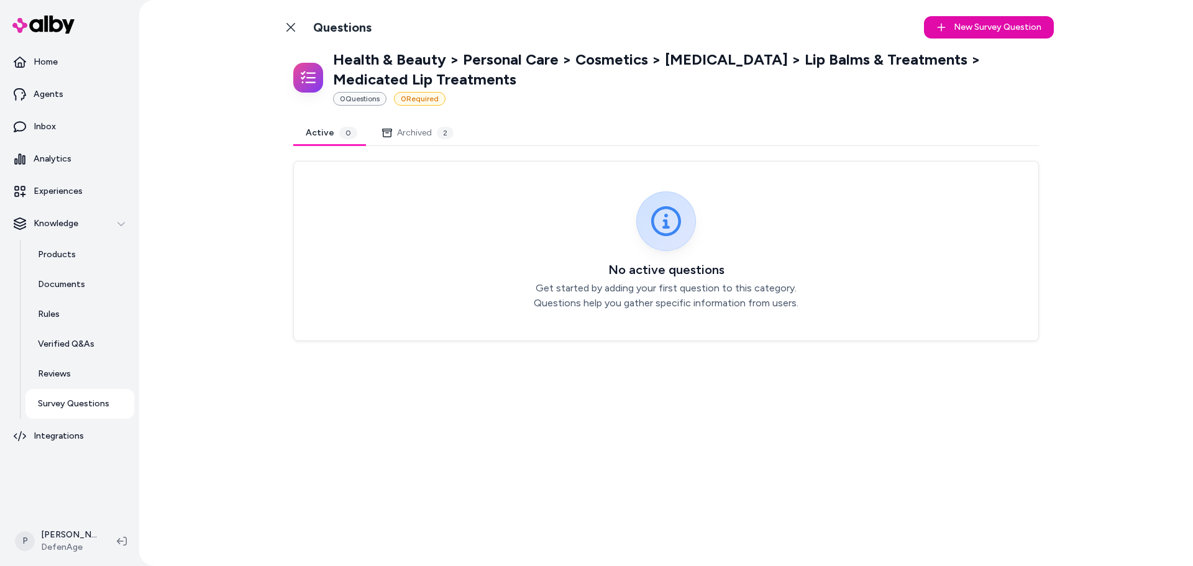
click at [423, 132] on button "Archived 2" at bounding box center [418, 133] width 96 height 25
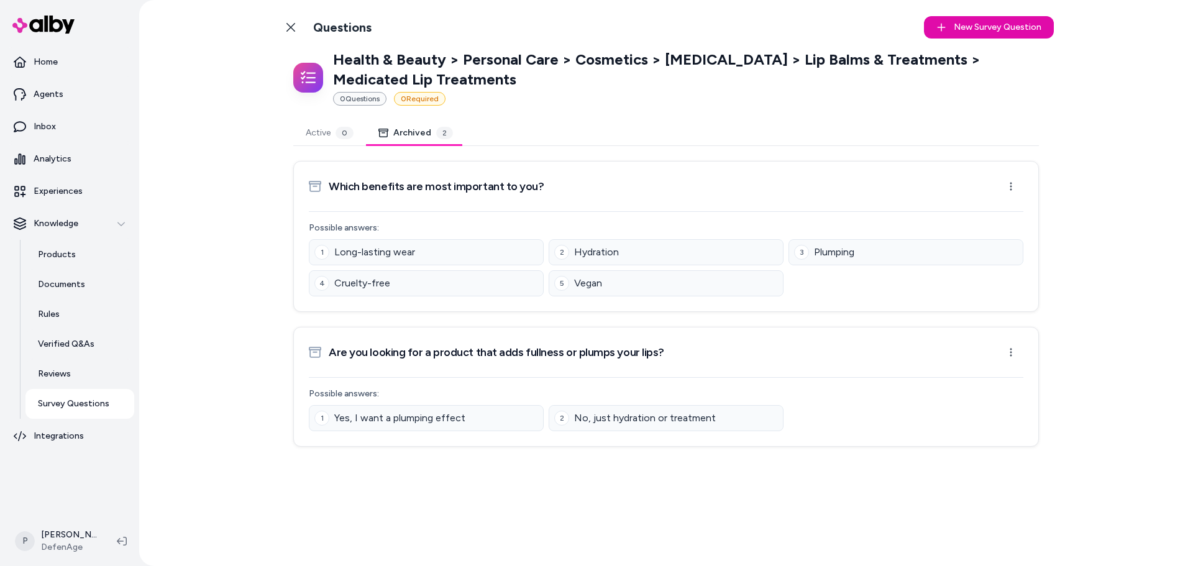
click at [331, 132] on button "Active 0" at bounding box center [329, 133] width 73 height 25
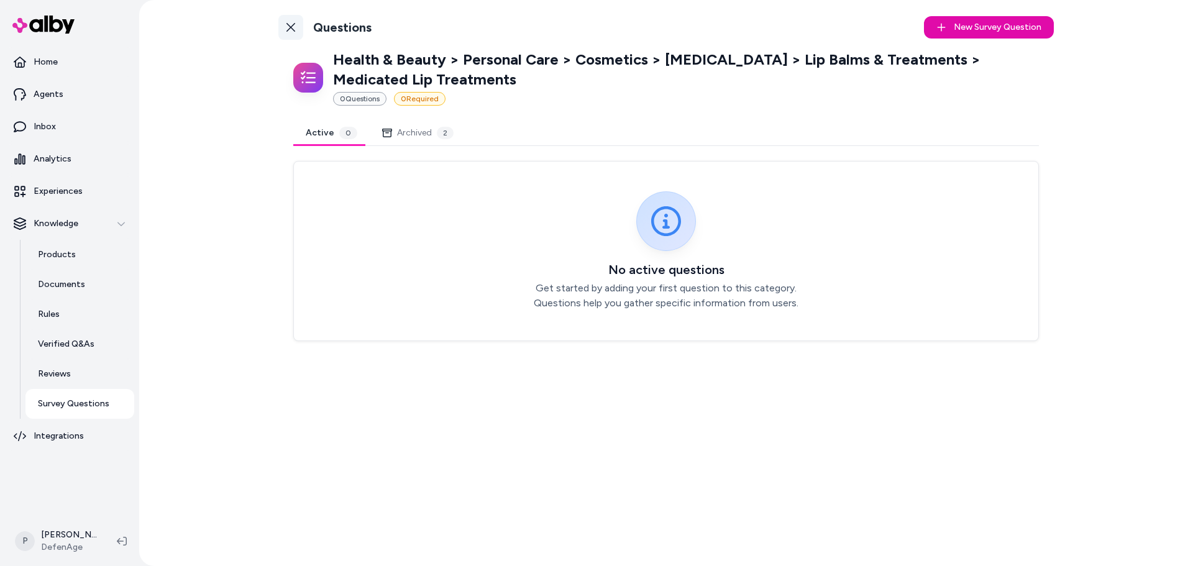
click at [282, 32] on link "Back to Categories" at bounding box center [290, 27] width 25 height 25
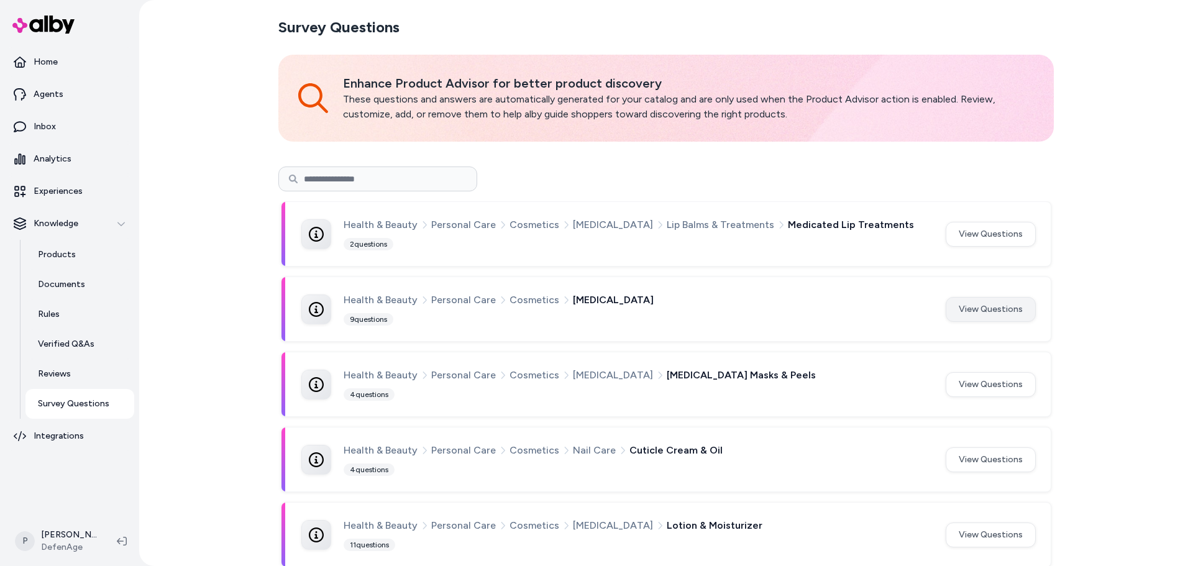
click at [978, 312] on button "View Questions" at bounding box center [991, 309] width 90 height 25
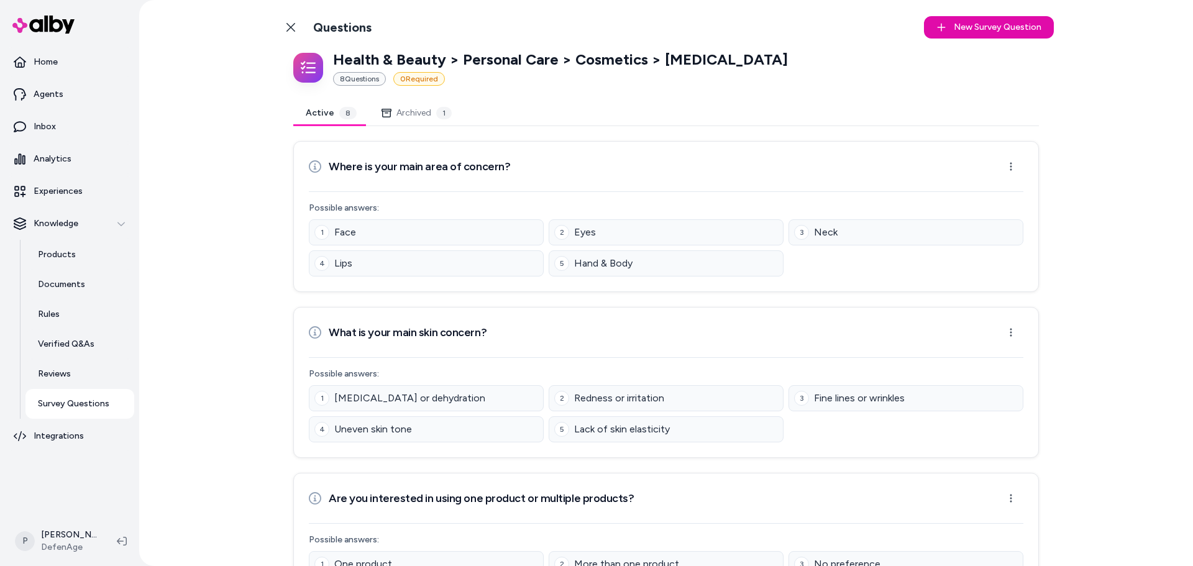
click at [415, 120] on button "Archived 1" at bounding box center [416, 113] width 95 height 25
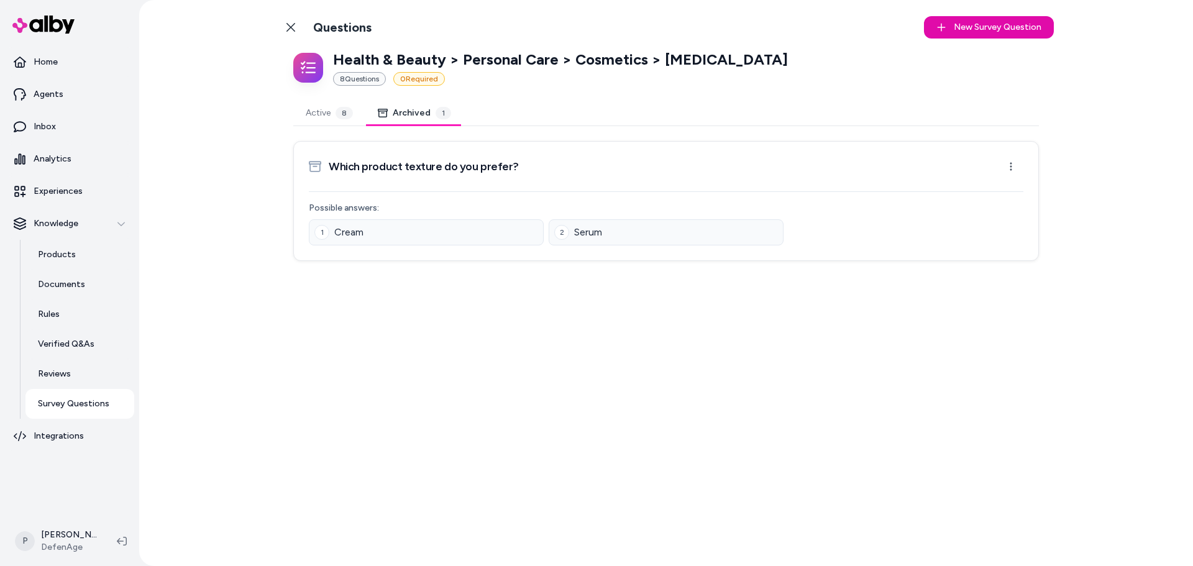
click at [332, 115] on button "Active 8" at bounding box center [329, 113] width 72 height 25
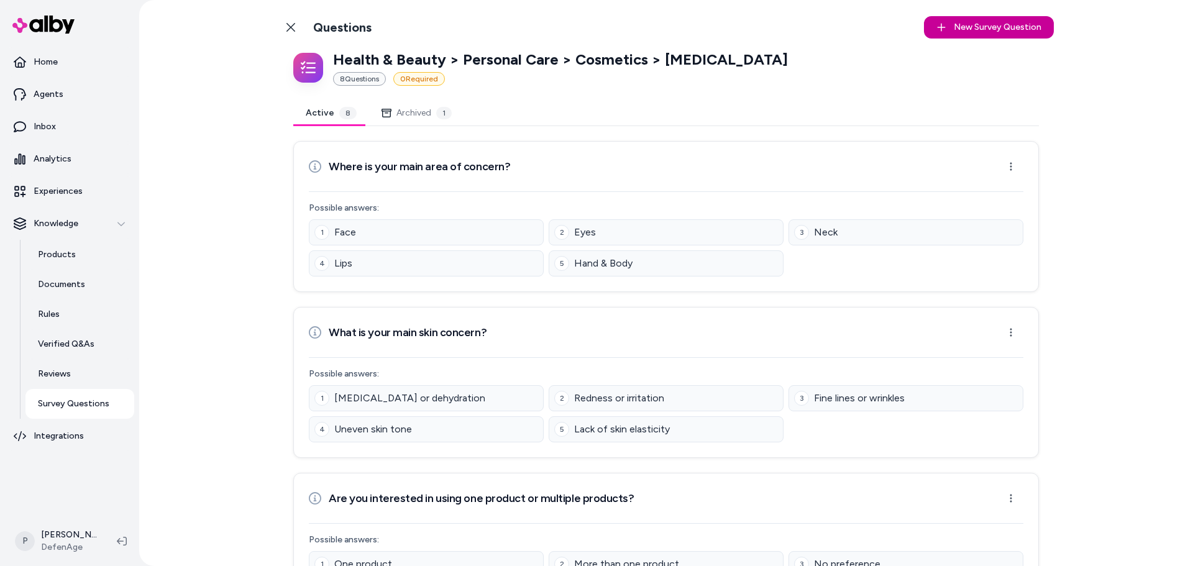
click at [952, 22] on button "New Survey Question New" at bounding box center [989, 27] width 130 height 22
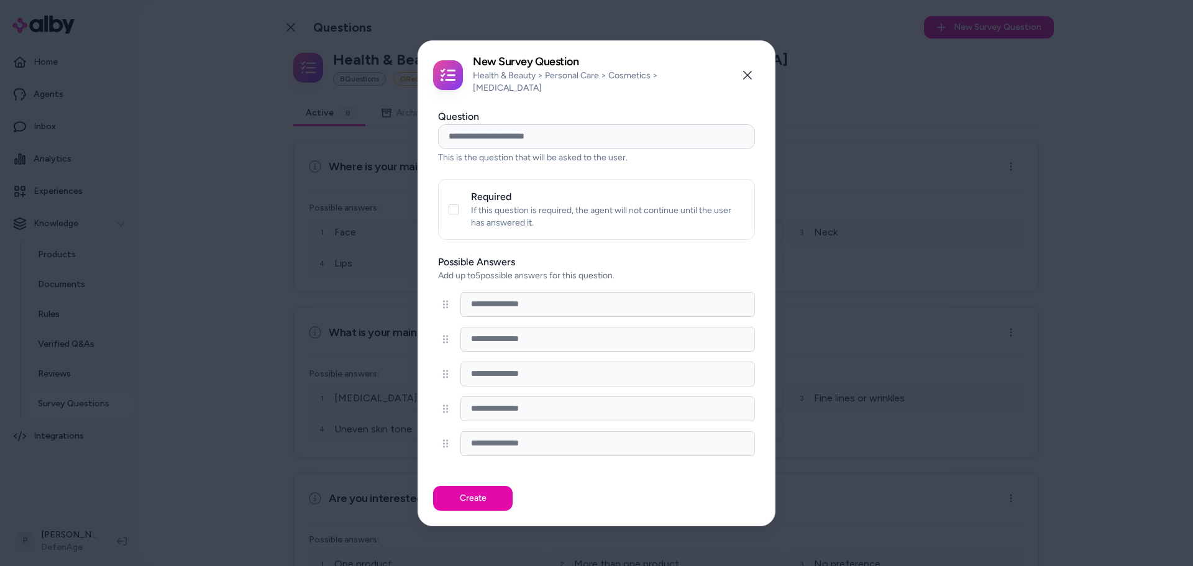
click at [548, 137] on input "Question" at bounding box center [596, 136] width 317 height 25
type input "**********"
click at [567, 310] on input at bounding box center [608, 304] width 295 height 25
type input "*****"
click at [544, 332] on input at bounding box center [608, 339] width 295 height 25
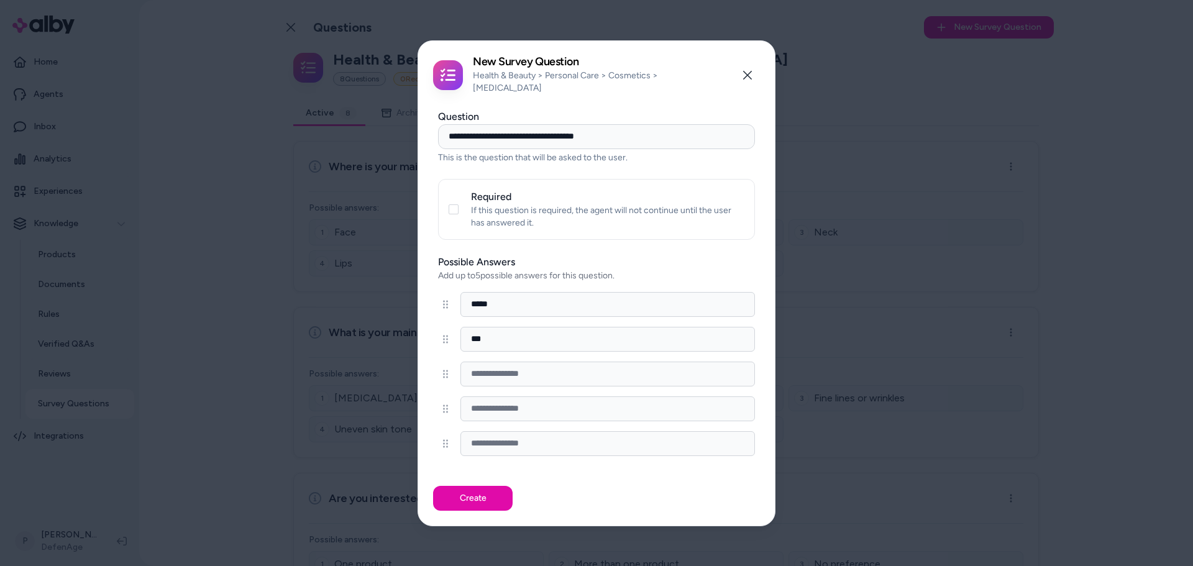
type input "***"
click at [579, 371] on input at bounding box center [608, 374] width 295 height 25
type input "**********"
click at [483, 498] on button "Create" at bounding box center [473, 498] width 80 height 25
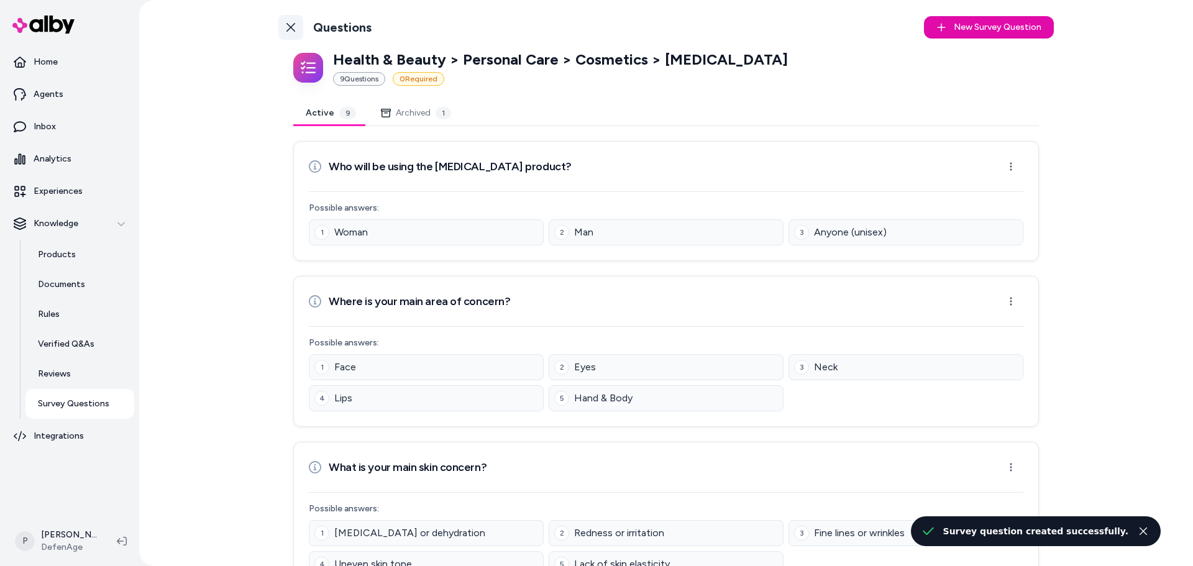
click at [287, 31] on icon at bounding box center [291, 27] width 9 height 9
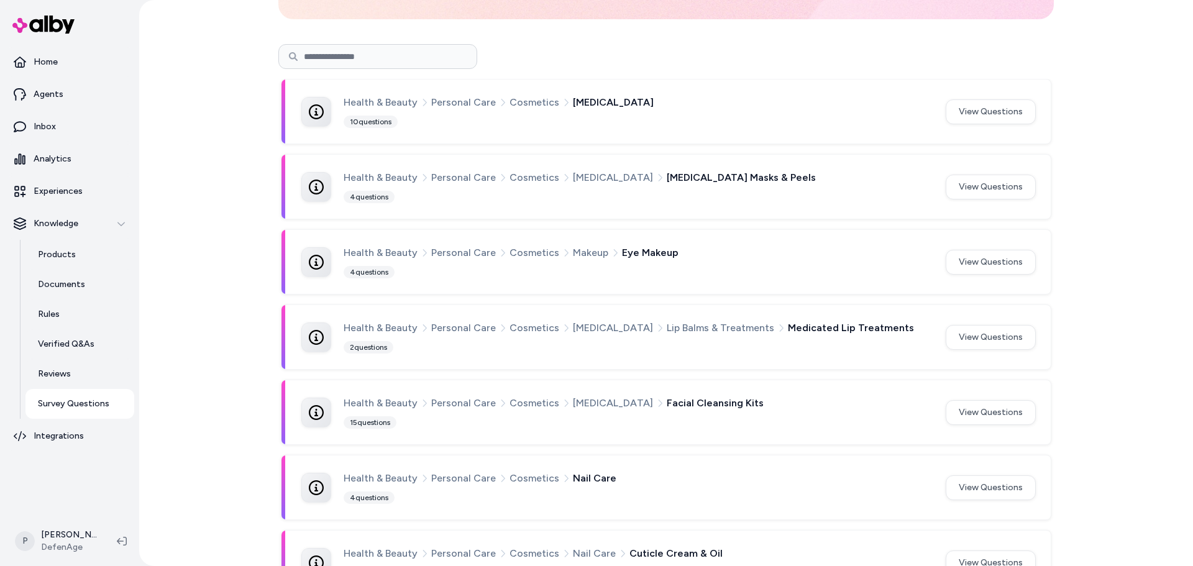
scroll to position [124, 0]
click at [981, 189] on button "View Questions" at bounding box center [991, 185] width 90 height 25
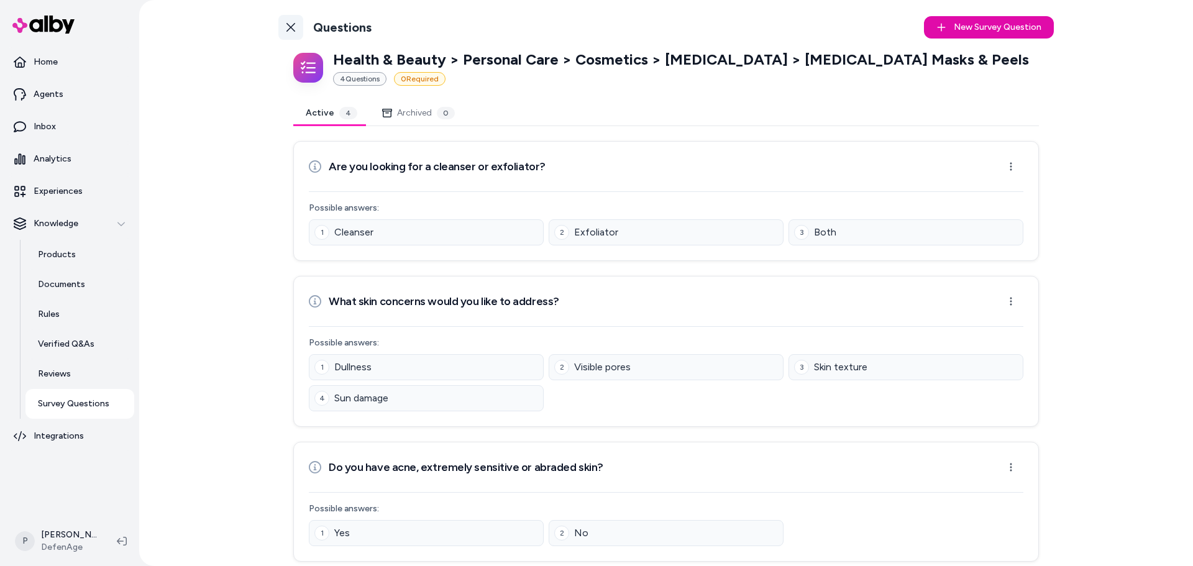
click at [288, 32] on icon at bounding box center [291, 27] width 10 height 10
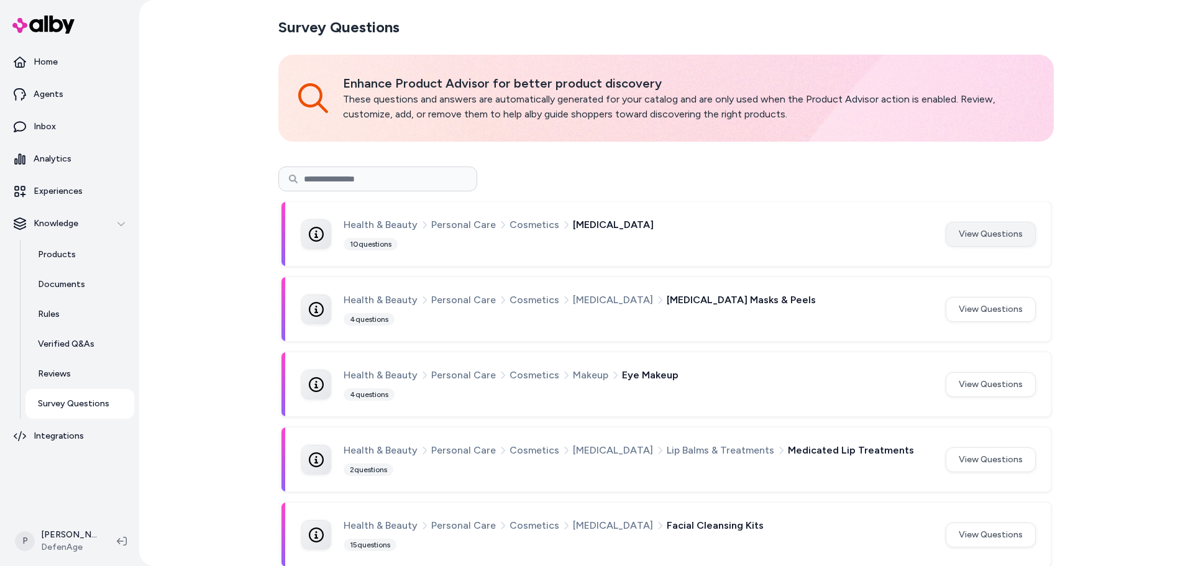
click at [999, 237] on button "View Questions" at bounding box center [991, 234] width 90 height 25
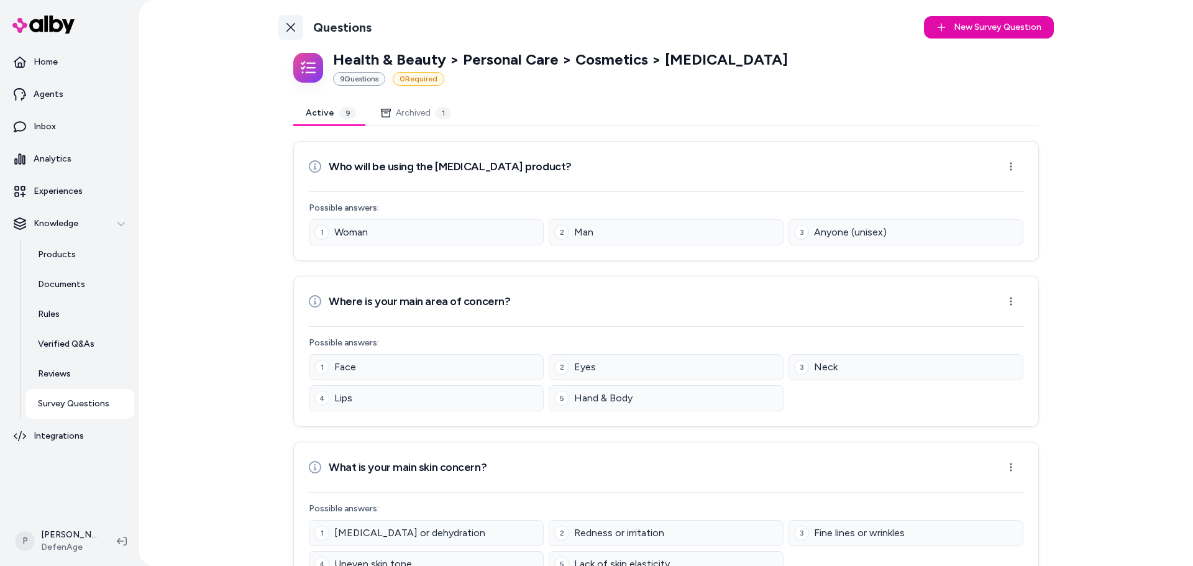
click at [294, 20] on link "Back to Categories" at bounding box center [290, 27] width 25 height 25
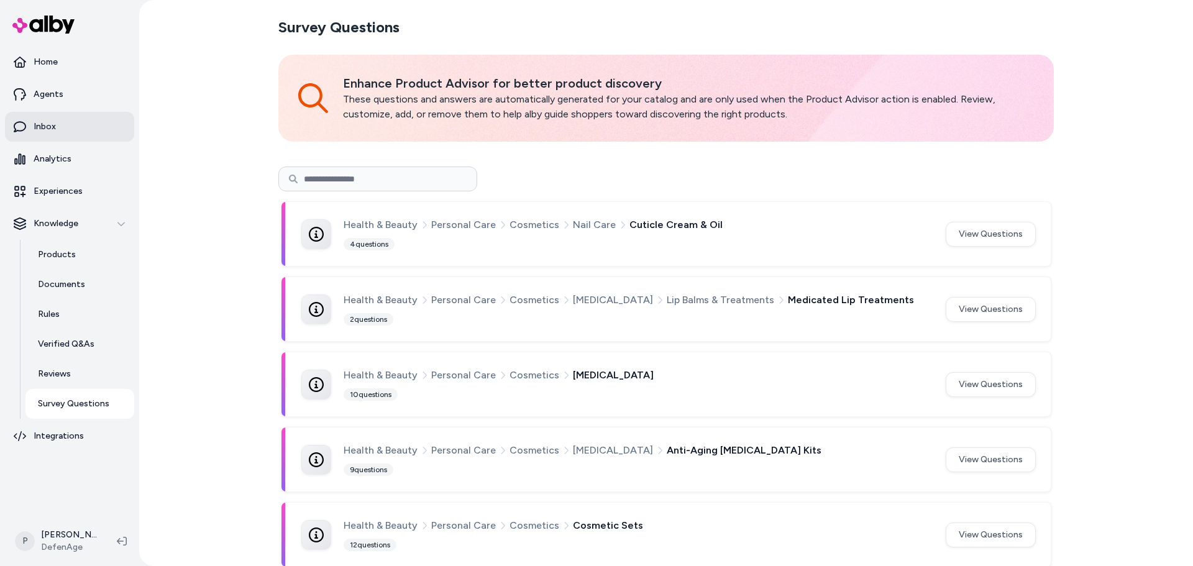
click at [83, 126] on link "Inbox" at bounding box center [69, 127] width 129 height 30
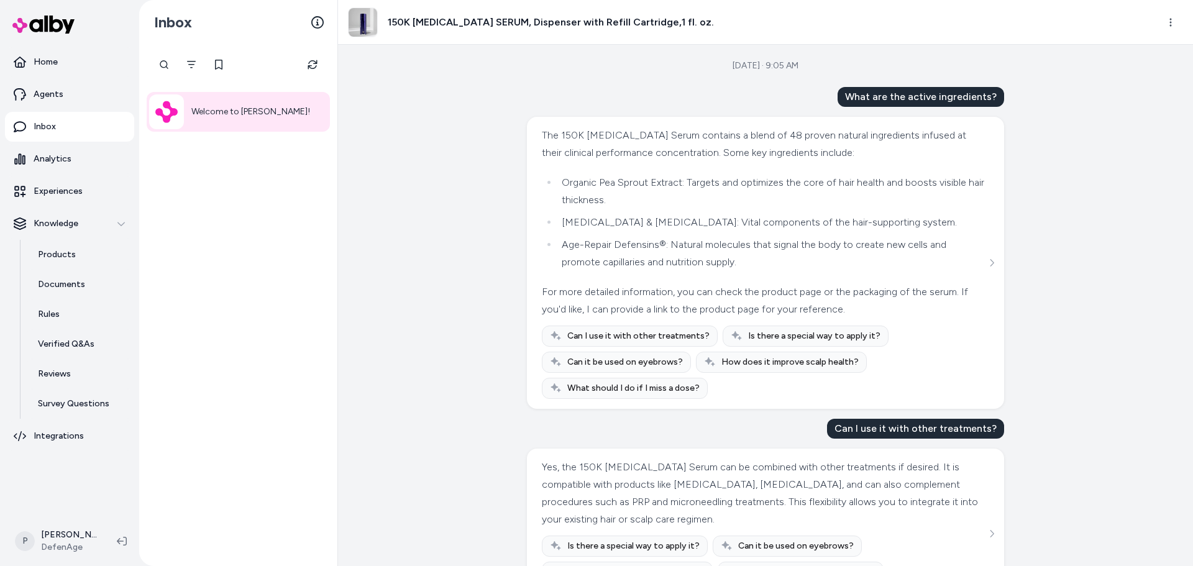
click at [232, 187] on div "Welcome to [PERSON_NAME]!" at bounding box center [238, 305] width 198 height 521
click at [95, 164] on link "Analytics" at bounding box center [69, 159] width 129 height 30
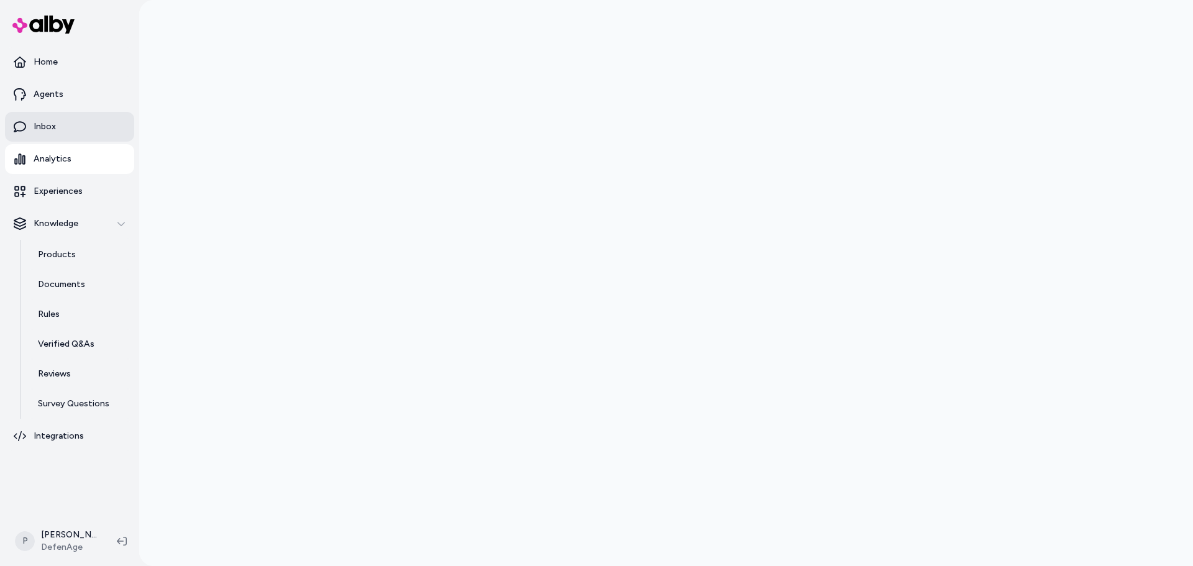
click at [73, 131] on link "Inbox" at bounding box center [69, 127] width 129 height 30
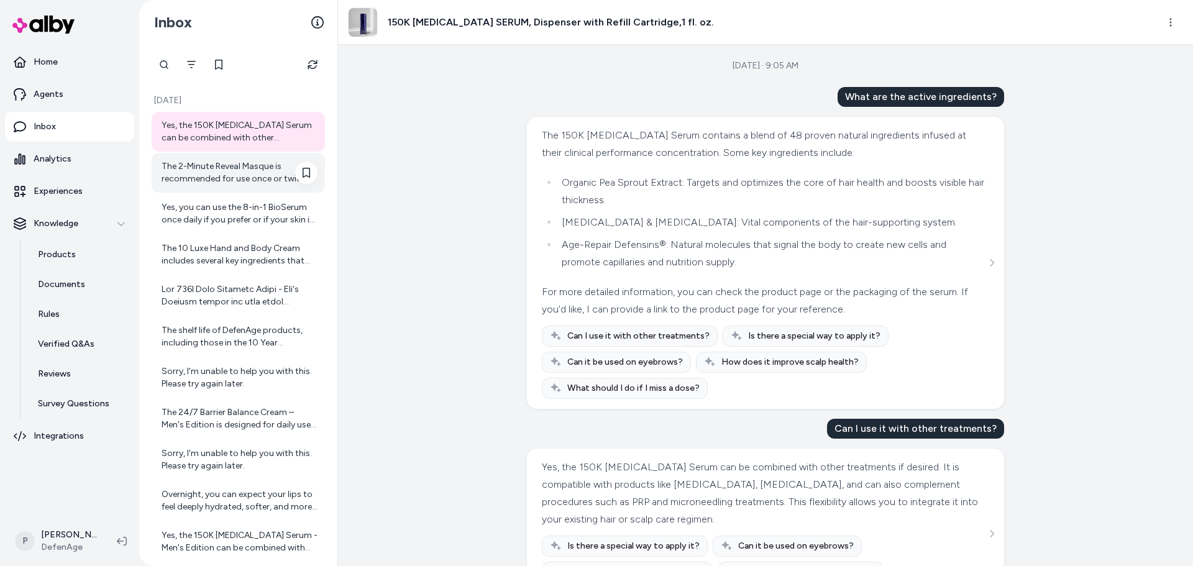
click at [224, 177] on div "The 2-Minute Reveal Masque is recommended for use once or twice a week, not dai…" at bounding box center [240, 172] width 156 height 25
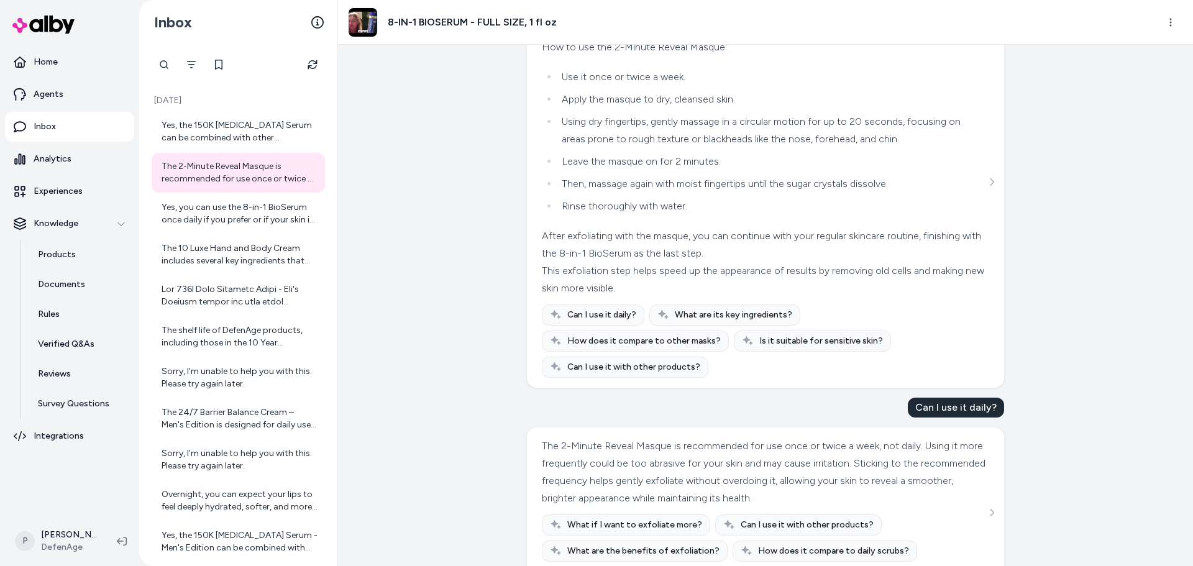
scroll to position [1405, 0]
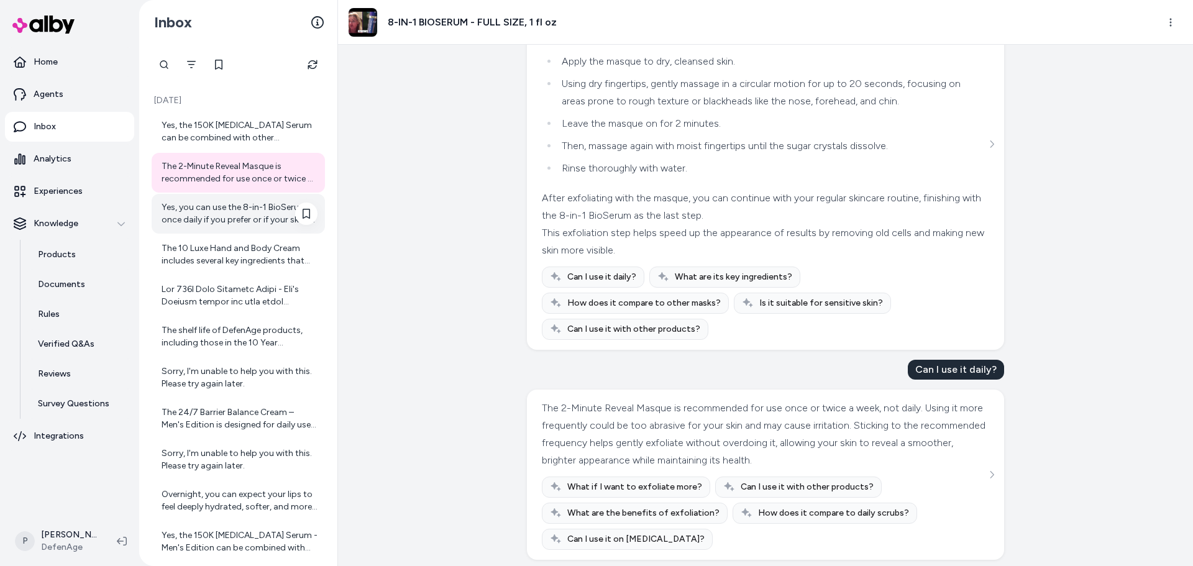
click at [226, 209] on div "Yes, you can use the 8-in-1 BioSerum once daily if you prefer or if your skin i…" at bounding box center [240, 213] width 156 height 25
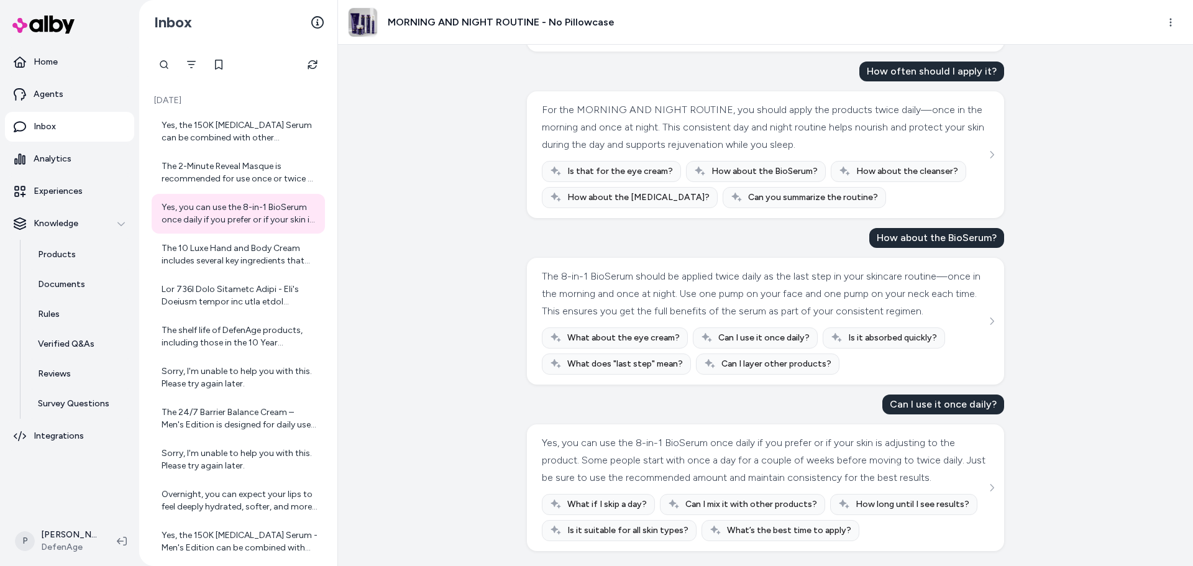
scroll to position [830, 0]
